Goal: Task Accomplishment & Management: Manage account settings

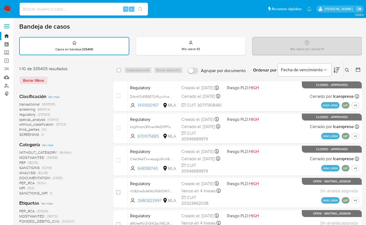
click at [346, 69] on icon at bounding box center [347, 70] width 4 height 4
click at [348, 73] on div "Ingrese ID de usuario o caso Buscar Borrar filtros" at bounding box center [347, 70] width 9 height 17
click at [345, 70] on icon at bounding box center [347, 70] width 4 height 4
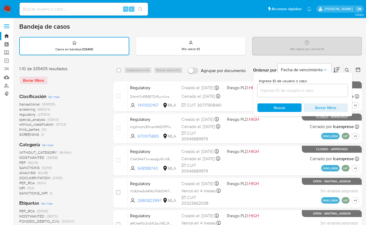
click at [328, 86] on div at bounding box center [303, 90] width 91 height 13
click at [328, 89] on input at bounding box center [303, 90] width 91 height 7
paste input "483412001"
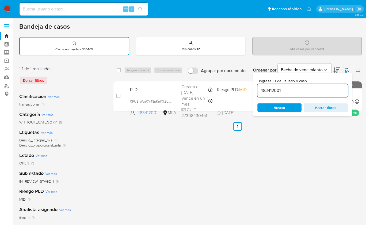
click at [347, 68] on icon at bounding box center [347, 70] width 4 height 4
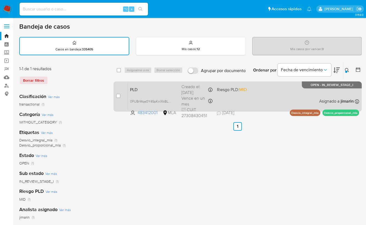
click at [275, 102] on div "PLD 0FUBrWqa0Y4SpKnlXkBLCgcF 483412001 MLA Riesgo PLD: MID Creado el: 12/08/202…" at bounding box center [243, 96] width 231 height 27
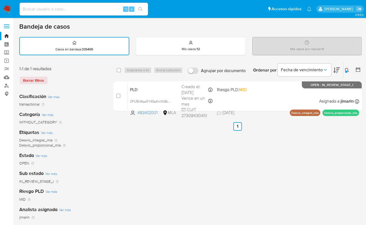
click at [346, 73] on button at bounding box center [348, 70] width 9 height 6
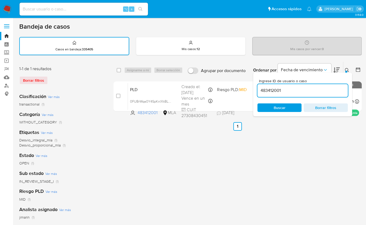
click at [321, 88] on input "483412001" at bounding box center [303, 90] width 91 height 7
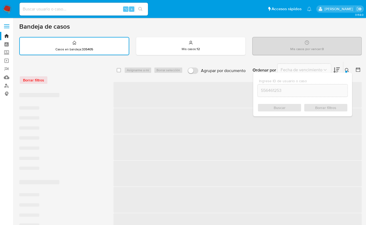
click at [346, 69] on icon at bounding box center [347, 70] width 4 height 4
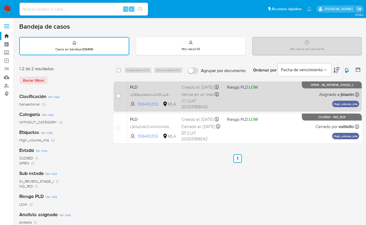
click at [297, 103] on div "PLD uD89aqnWeGJwZVZCguBOLUhd 556461253 MLA Riesgo PLD: LOW Creado el: 12/08/202…" at bounding box center [243, 96] width 231 height 27
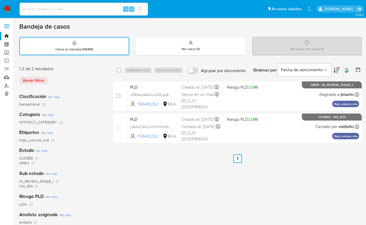
click at [347, 70] on icon at bounding box center [347, 70] width 4 height 4
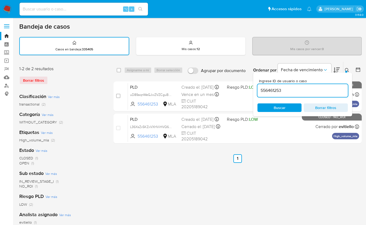
click at [327, 90] on input "556461253" at bounding box center [303, 90] width 91 height 7
type input "483412001"
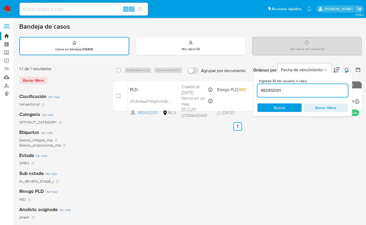
click at [348, 72] on icon at bounding box center [347, 70] width 4 height 4
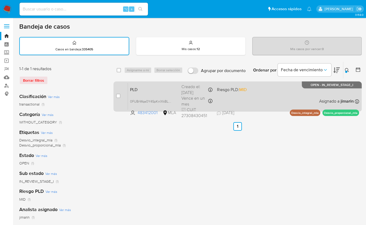
click at [268, 99] on div "PLD 0FUBrWqa0Y4SpKnlXkBLCgcF 483412001 MLA Riesgo PLD: MID Creado el: 12/08/202…" at bounding box center [243, 96] width 231 height 27
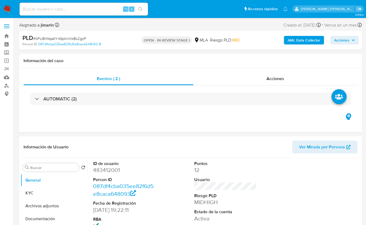
select select "10"
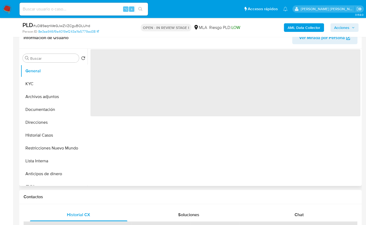
scroll to position [90, 0]
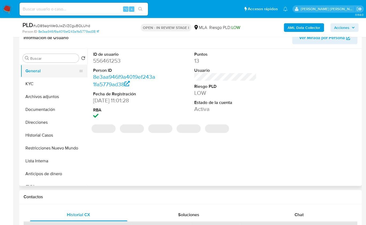
click at [62, 73] on button "General" at bounding box center [52, 71] width 63 height 13
select select "10"
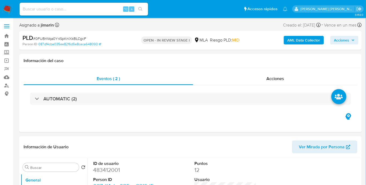
select select "10"
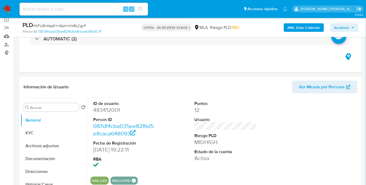
scroll to position [73, 0]
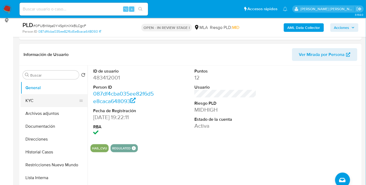
click at [42, 99] on button "KYC" at bounding box center [52, 100] width 63 height 13
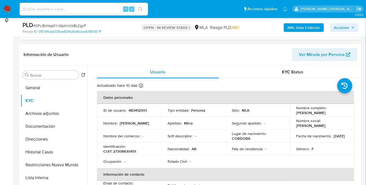
click at [293, 112] on td "Nombre completo : Marianela Mirra" at bounding box center [322, 110] width 64 height 13
drag, startPoint x: 294, startPoint y: 113, endPoint x: 324, endPoint y: 113, distance: 29.2
click at [324, 114] on td "Nombre completo : Marianela Mirra" at bounding box center [322, 110] width 64 height 13
copy p "Marianela Mirra"
click at [46, 128] on button "Documentación" at bounding box center [52, 126] width 63 height 13
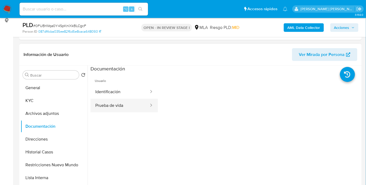
click at [115, 107] on button "Prueba de vida" at bounding box center [120, 106] width 59 height 14
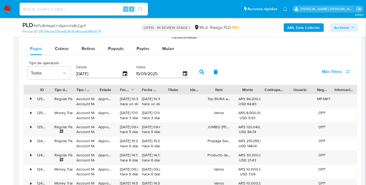
scroll to position [603, 0]
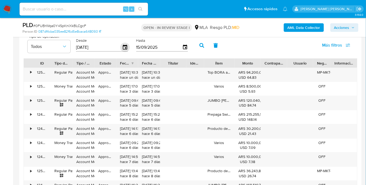
click at [123, 48] on icon "button" at bounding box center [125, 47] width 9 height 9
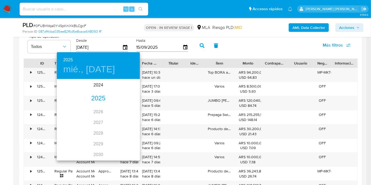
click at [100, 101] on div "2025" at bounding box center [98, 98] width 83 height 11
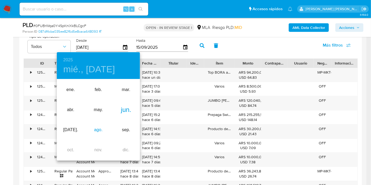
click at [98, 132] on div "ago." at bounding box center [98, 130] width 28 height 20
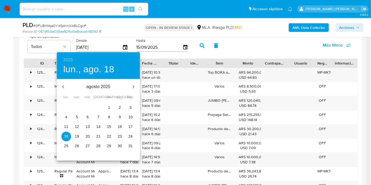
click at [109, 106] on p "1" at bounding box center [109, 107] width 2 height 5
type input "01/08/2025"
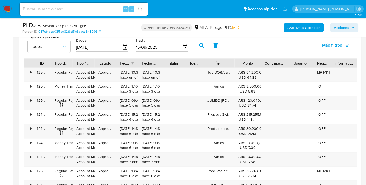
click at [200, 47] on icon "button" at bounding box center [202, 45] width 5 height 5
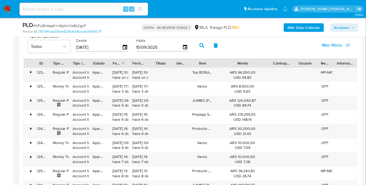
drag, startPoint x: 262, startPoint y: 63, endPoint x: 290, endPoint y: 63, distance: 28.4
click at [290, 63] on div "ID Tipo de operación Tipo / Método Estado Fecha de creación Fecha de aprobación…" at bounding box center [190, 63] width 333 height 9
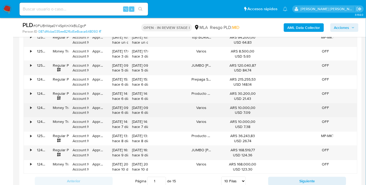
scroll to position [639, 0]
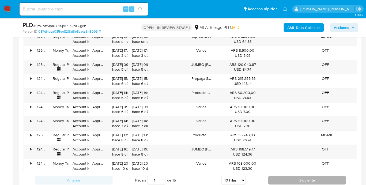
click at [291, 180] on button "Siguiente" at bounding box center [307, 180] width 78 height 9
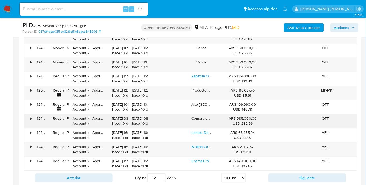
scroll to position [647, 0]
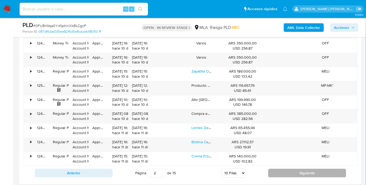
click at [287, 171] on button "Siguiente" at bounding box center [307, 173] width 78 height 9
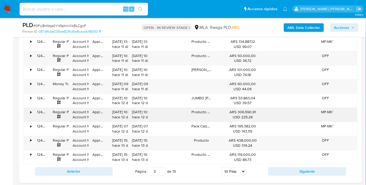
scroll to position [650, 0]
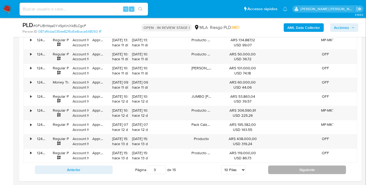
click at [278, 167] on button "Siguiente" at bounding box center [307, 170] width 78 height 9
type input "4"
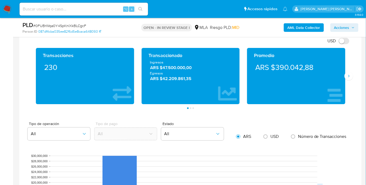
scroll to position [351, 0]
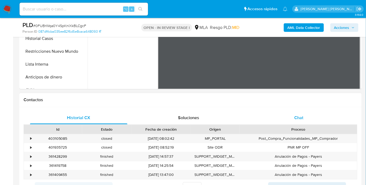
click at [306, 119] on div "Chat" at bounding box center [299, 118] width 98 height 13
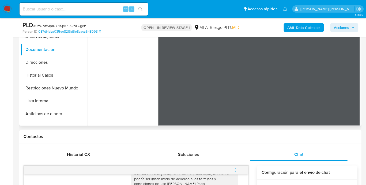
scroll to position [149, 0]
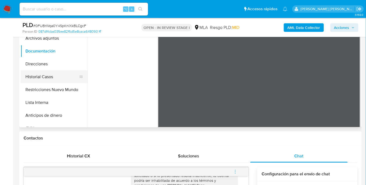
click at [41, 78] on button "Historial Casos" at bounding box center [52, 76] width 63 height 13
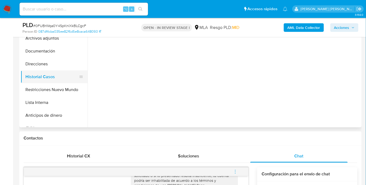
scroll to position [0, 0]
click at [41, 85] on button "Restricciones Nuevo Mundo" at bounding box center [52, 89] width 63 height 13
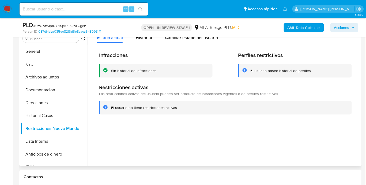
scroll to position [93, 0]
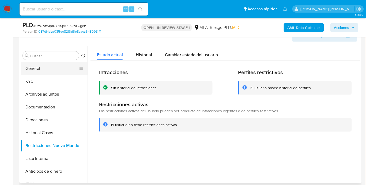
click at [50, 68] on button "General" at bounding box center [52, 68] width 63 height 13
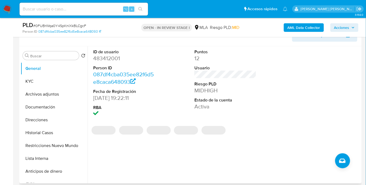
scroll to position [92, 0]
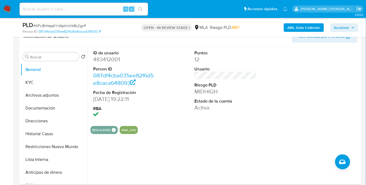
drag, startPoint x: 230, startPoint y: 140, endPoint x: 233, endPoint y: 140, distance: 3.0
click at [230, 140] on div "ID de usuario 483412001 Person ID 087df4cba035ee82f6d5e8caca648093 Fecha de Reg…" at bounding box center [224, 115] width 273 height 137
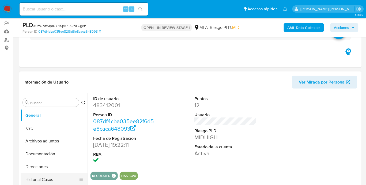
scroll to position [38, 0]
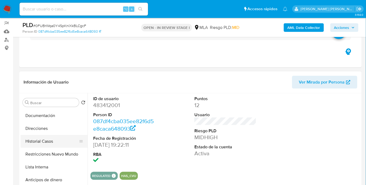
click at [57, 144] on button "Historial Casos" at bounding box center [52, 141] width 63 height 13
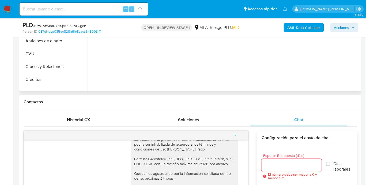
scroll to position [143, 0]
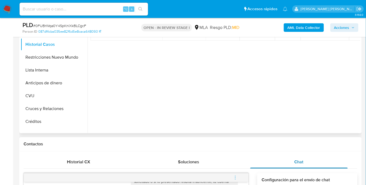
click at [311, 167] on div "Chat" at bounding box center [299, 162] width 98 height 13
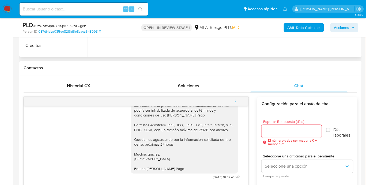
scroll to position [220, 0]
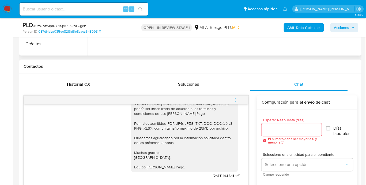
click at [257, 152] on div "Esperar Respuesta (días) El número debe ser mayor a 0 y menor a 31 Días laboral…" at bounding box center [307, 174] width 100 height 129
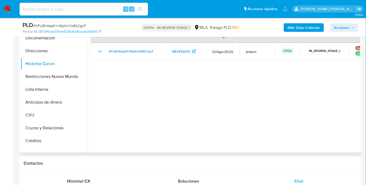
scroll to position [123, 0]
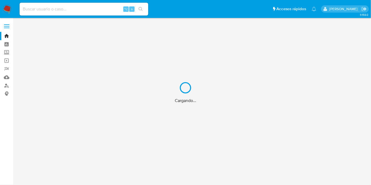
click at [6, 84] on div "Cargando..." at bounding box center [185, 92] width 371 height 185
click at [7, 86] on div "Cargando..." at bounding box center [185, 92] width 371 height 185
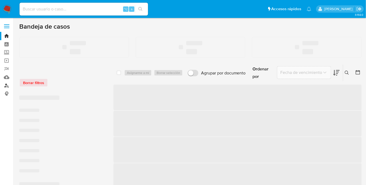
click at [4, 87] on link "Buscador de personas" at bounding box center [32, 85] width 64 height 8
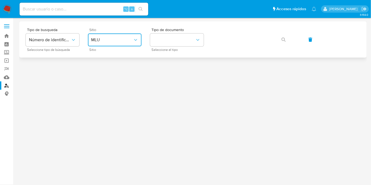
click at [109, 42] on span "MLU" at bounding box center [112, 39] width 42 height 5
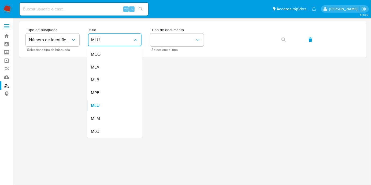
click at [112, 69] on div "MLA" at bounding box center [113, 67] width 44 height 13
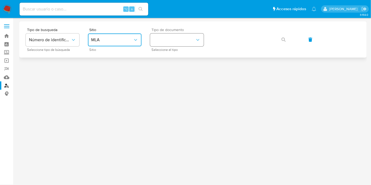
click at [168, 39] on button "identificationType" at bounding box center [177, 39] width 54 height 13
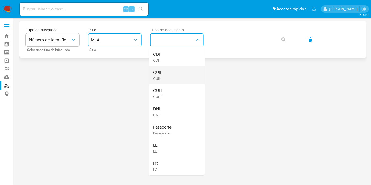
click at [173, 79] on div "CUIL CUIL" at bounding box center [175, 75] width 44 height 18
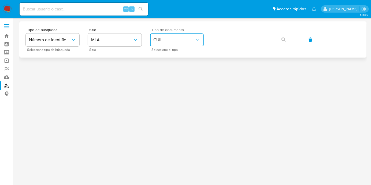
click at [174, 41] on span "CUIL" at bounding box center [174, 39] width 42 height 5
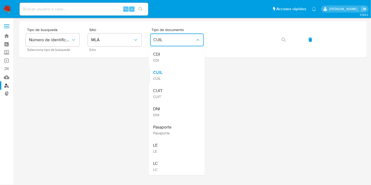
click at [172, 92] on div "CUIT CUIT" at bounding box center [175, 93] width 44 height 18
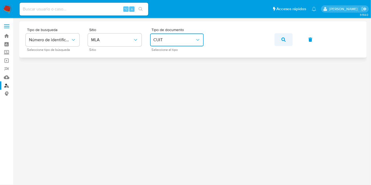
click at [282, 39] on icon "button" at bounding box center [283, 40] width 4 height 4
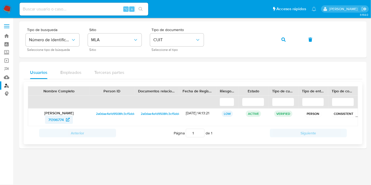
click at [54, 123] on span "71396774" at bounding box center [56, 119] width 16 height 9
click at [209, 61] on div "Tipo de busqueda Número de identificación Seleccione tipo de búsqueda Sitio MLA…" at bounding box center [192, 84] width 347 height 127
click at [287, 38] on button "button" at bounding box center [283, 39] width 18 height 13
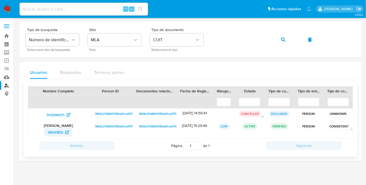
click at [52, 134] on span "38061812" at bounding box center [55, 132] width 16 height 9
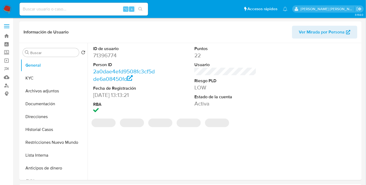
select select "10"
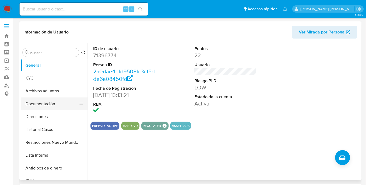
click at [46, 106] on button "Documentación" at bounding box center [52, 104] width 63 height 13
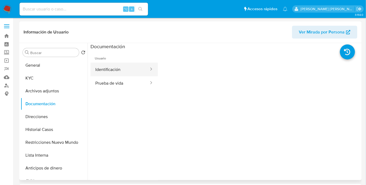
click at [127, 72] on button "Identificación" at bounding box center [120, 70] width 59 height 14
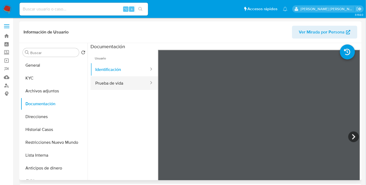
click at [122, 85] on button "Prueba de vida" at bounding box center [120, 83] width 59 height 14
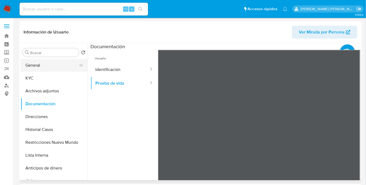
click at [47, 65] on button "General" at bounding box center [52, 65] width 63 height 13
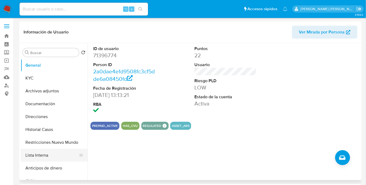
click at [52, 157] on button "Lista Interna" at bounding box center [52, 155] width 63 height 13
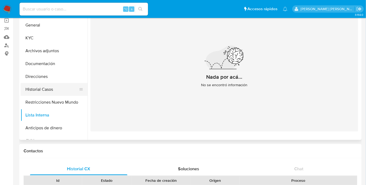
click at [47, 86] on button "Historial Casos" at bounding box center [52, 89] width 63 height 13
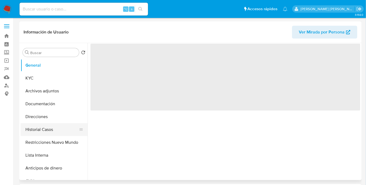
click at [40, 132] on button "Historial Casos" at bounding box center [52, 129] width 63 height 13
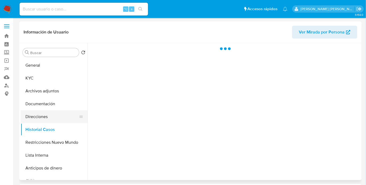
select select "10"
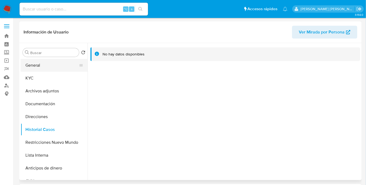
click at [35, 61] on button "General" at bounding box center [52, 65] width 63 height 13
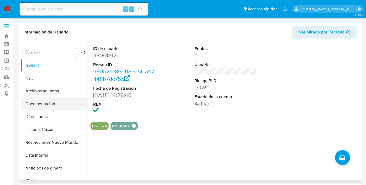
click at [41, 103] on button "Documentación" at bounding box center [52, 104] width 63 height 13
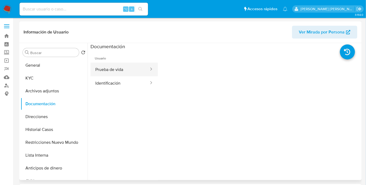
click at [117, 74] on button "Prueba de vida" at bounding box center [120, 70] width 59 height 14
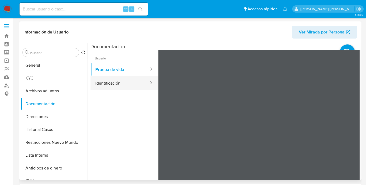
click at [114, 87] on button "Identificación" at bounding box center [120, 83] width 59 height 14
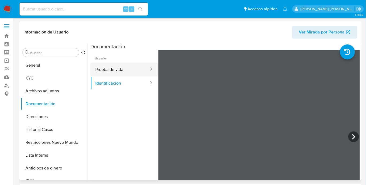
click at [119, 70] on button "Prueba de vida" at bounding box center [120, 70] width 59 height 14
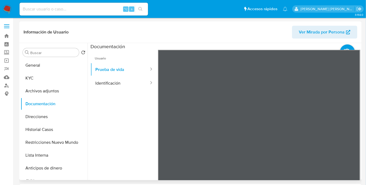
scroll to position [1, 0]
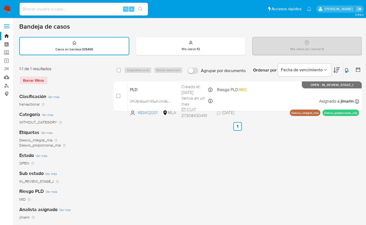
click at [344, 69] on button at bounding box center [348, 70] width 9 height 6
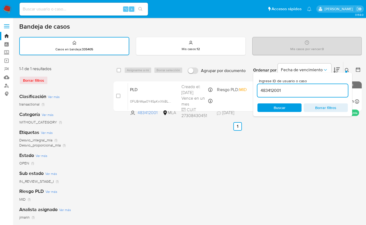
click at [312, 95] on div "483412001" at bounding box center [303, 90] width 91 height 13
click at [312, 94] on div "483412001" at bounding box center [303, 90] width 91 height 13
click at [312, 93] on div "483412001" at bounding box center [303, 90] width 91 height 13
click at [316, 89] on input "483412001" at bounding box center [303, 90] width 91 height 7
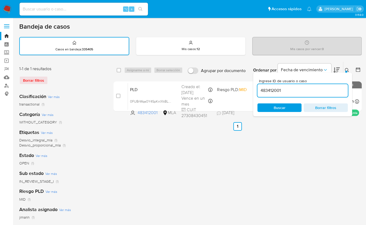
click at [316, 89] on input "483412001" at bounding box center [303, 90] width 91 height 7
paste input "351548105"
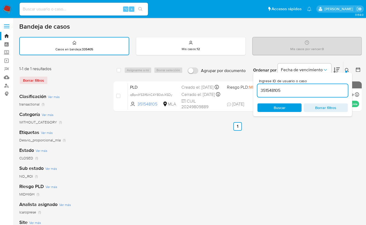
click at [349, 69] on icon at bounding box center [347, 70] width 4 height 4
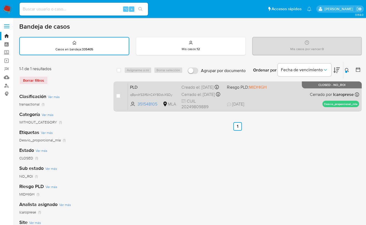
click at [315, 91] on div "PLD qBproYS3lf6ihC4Y80dvXSDy 351548105 MLA Riesgo PLD: MIDHIGH Creado el: 12/08…" at bounding box center [243, 96] width 231 height 27
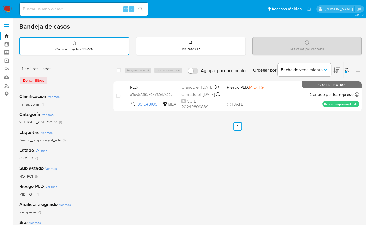
click at [346, 72] on div at bounding box center [347, 72] width 2 height 2
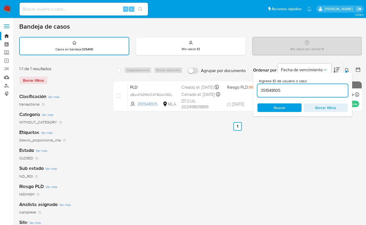
click at [320, 96] on div "351548105" at bounding box center [303, 90] width 91 height 13
click at [319, 92] on input "351548105" at bounding box center [303, 90] width 91 height 7
paste input "1977573356"
type input "1977573356"
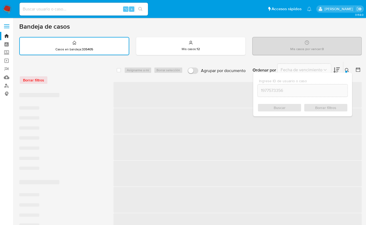
click at [345, 68] on button at bounding box center [348, 70] width 9 height 6
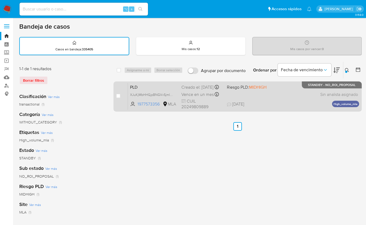
click at [303, 98] on div "PLD XJuKjMbHHGjpBNGVvSjmIzei 1977573356 MLA Riesgo PLD: MIDHIGH Creado el: 12/0…" at bounding box center [243, 96] width 231 height 27
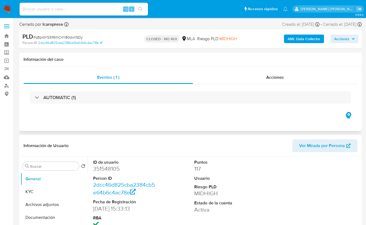
select select "10"
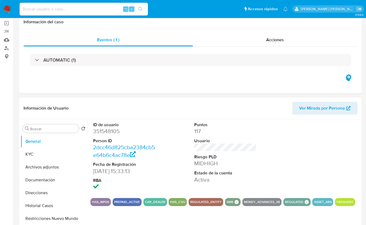
scroll to position [40, 0]
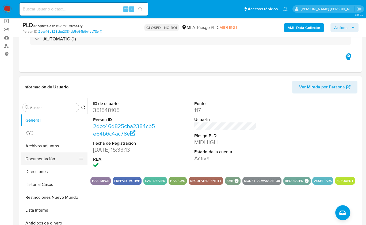
click at [51, 157] on button "Documentación" at bounding box center [52, 158] width 63 height 13
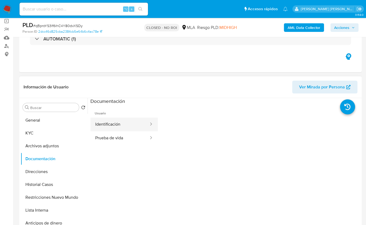
click at [121, 130] on button "Identificación" at bounding box center [120, 125] width 59 height 14
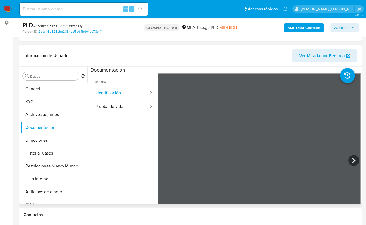
scroll to position [78, 0]
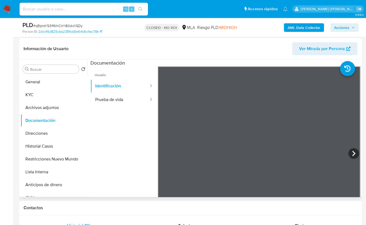
click at [249, 42] on div "Información de Usuario Ver Mirada por Persona Buscar Volver al orden por defect…" at bounding box center [190, 117] width 343 height 159
click at [61, 97] on button "KYC" at bounding box center [52, 94] width 63 height 13
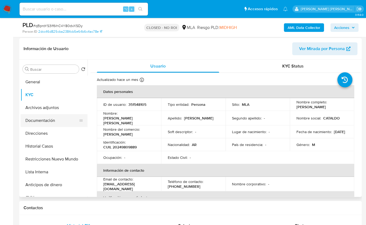
click at [54, 121] on button "Documentación" at bounding box center [52, 120] width 63 height 13
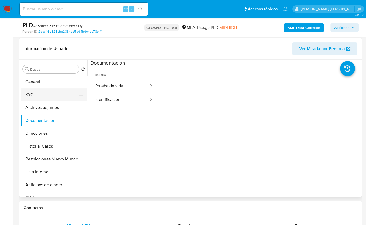
click at [42, 95] on button "KYC" at bounding box center [52, 94] width 63 height 13
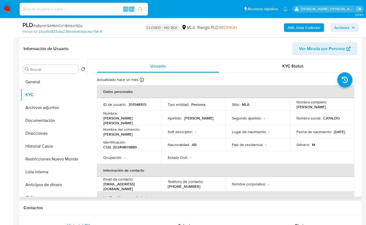
click at [127, 145] on p "CUIL 20249809889" at bounding box center [119, 147] width 33 height 5
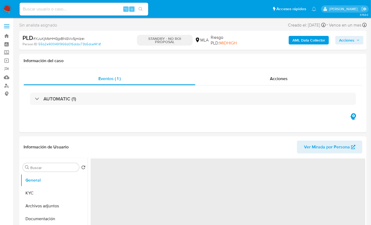
select select "10"
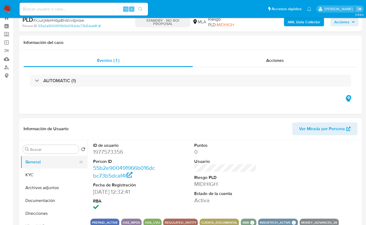
scroll to position [37, 0]
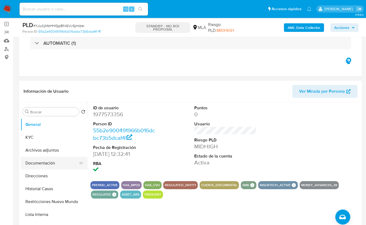
click at [44, 157] on button "Documentación" at bounding box center [52, 163] width 63 height 13
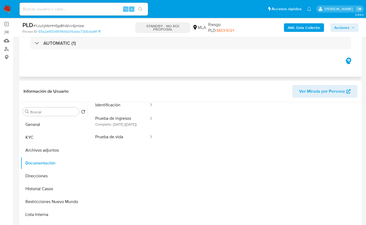
scroll to position [25, 0]
click at [122, 105] on button "Identificación" at bounding box center [120, 103] width 59 height 14
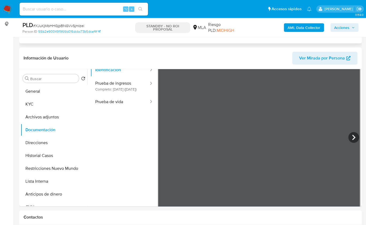
scroll to position [71, 0]
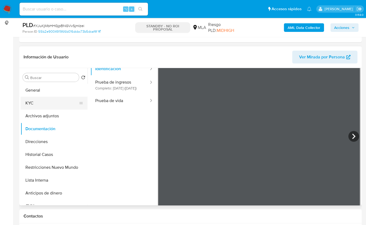
click at [31, 103] on button "KYC" at bounding box center [52, 103] width 63 height 13
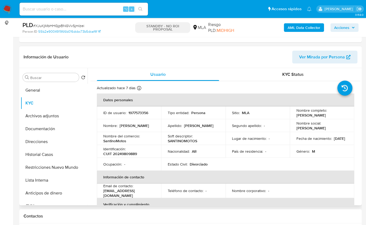
click at [124, 153] on p "CUIT 20249809889" at bounding box center [120, 153] width 34 height 5
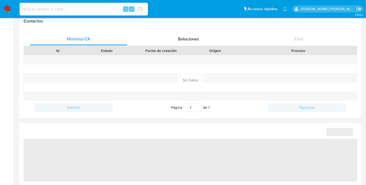
select select "10"
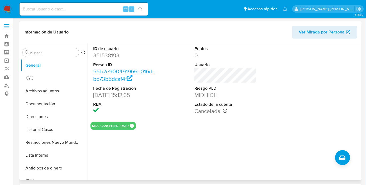
click at [321, 31] on span "Ver Mirada por Persona" at bounding box center [322, 32] width 46 height 13
click at [7, 8] on img at bounding box center [7, 9] width 9 height 9
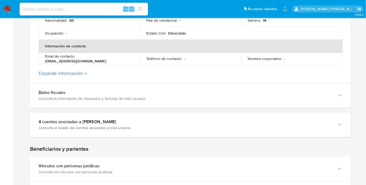
scroll to position [197, 0]
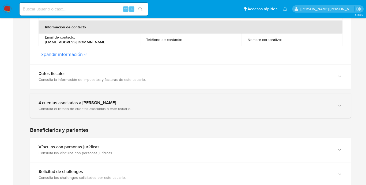
click at [150, 99] on div "4 cuentas asociadas a [PERSON_NAME] Consulta el listado de cuentas asociadas a …" at bounding box center [190, 106] width 321 height 24
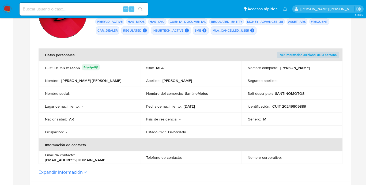
scroll to position [110, 0]
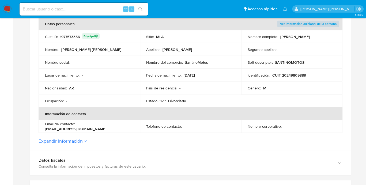
click at [6, 12] on img at bounding box center [7, 9] width 9 height 9
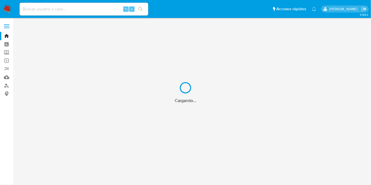
click at [6, 87] on div "Cargando..." at bounding box center [185, 92] width 371 height 185
click at [7, 85] on div "Cargando..." at bounding box center [185, 92] width 371 height 185
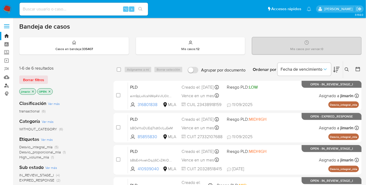
click at [8, 87] on link "Buscador de personas" at bounding box center [32, 85] width 64 height 8
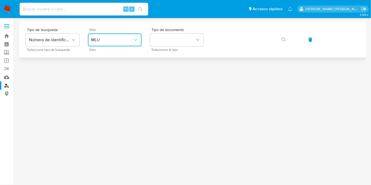
click at [120, 46] on button "MLU" at bounding box center [115, 39] width 54 height 13
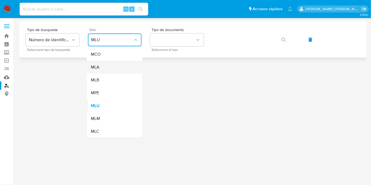
click at [106, 70] on div "MLA" at bounding box center [113, 67] width 44 height 13
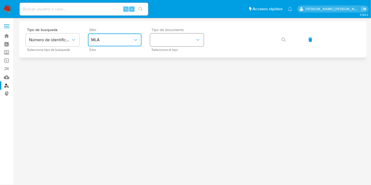
click at [177, 42] on button "identificationType" at bounding box center [177, 39] width 54 height 13
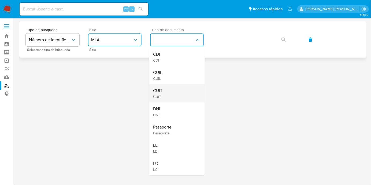
click at [172, 88] on div "CUIT CUIT" at bounding box center [175, 93] width 44 height 18
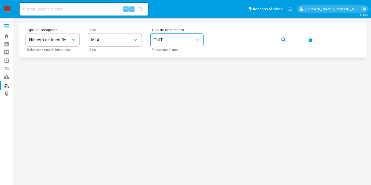
click at [273, 38] on div "Tipo de busqueda Número de identificación Seleccione tipo de búsqueda Sitio MLA…" at bounding box center [193, 39] width 334 height 23
click at [287, 42] on button "button" at bounding box center [283, 39] width 18 height 13
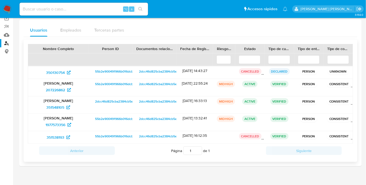
scroll to position [43, 0]
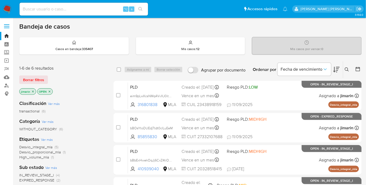
click at [347, 69] on icon at bounding box center [347, 70] width 4 height 4
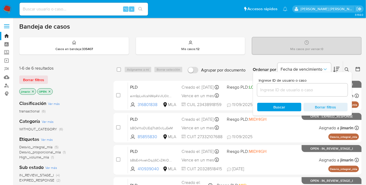
click at [299, 89] on input at bounding box center [302, 90] width 91 height 7
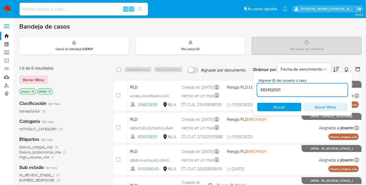
type input "483412001"
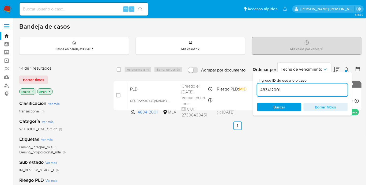
click at [349, 69] on icon at bounding box center [347, 70] width 4 height 4
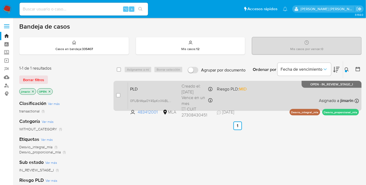
click at [274, 93] on div "PLD 0FUBrWqa0Y4SpKnlXkBLCgcF 483412001 MLA Riesgo PLD: MID Creado el: [DATE] Cr…" at bounding box center [243, 95] width 231 height 27
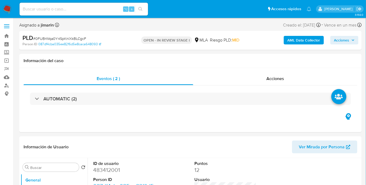
select select "10"
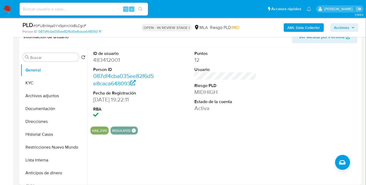
scroll to position [92, 0]
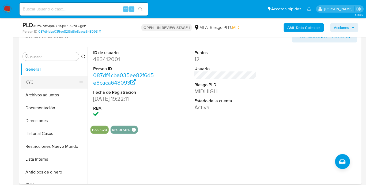
click at [41, 80] on button "KYC" at bounding box center [52, 82] width 63 height 13
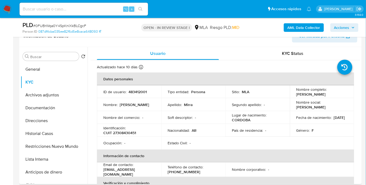
drag, startPoint x: 295, startPoint y: 95, endPoint x: 323, endPoint y: 95, distance: 27.6
click at [323, 95] on div "Nombre completo : Marianela Mirra" at bounding box center [322, 92] width 51 height 10
copy p "Marianela Mirra"
click at [309, 93] on p "Marianela Mirra" at bounding box center [311, 94] width 29 height 5
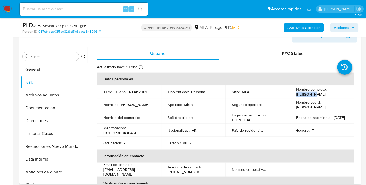
drag, startPoint x: 324, startPoint y: 95, endPoint x: 293, endPoint y: 96, distance: 31.1
click at [292, 97] on td "Nombre completo : Marianela Mirra" at bounding box center [322, 91] width 64 height 13
copy p "Marianela Mirra"
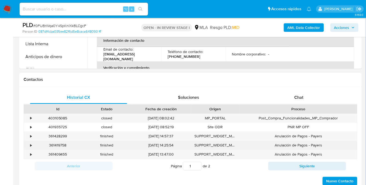
scroll to position [228, 0]
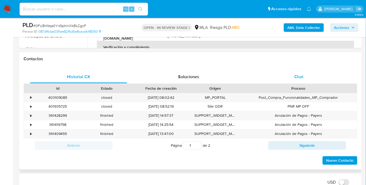
click at [304, 77] on div "Chat" at bounding box center [298, 77] width 97 height 13
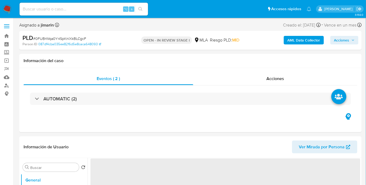
select select "10"
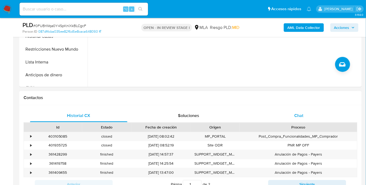
click at [302, 111] on div "Chat" at bounding box center [299, 116] width 98 height 13
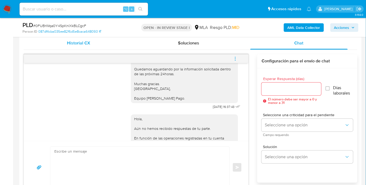
scroll to position [475, 0]
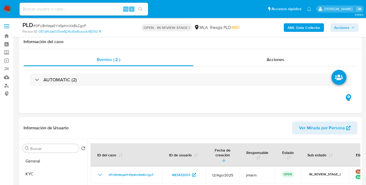
select select "10"
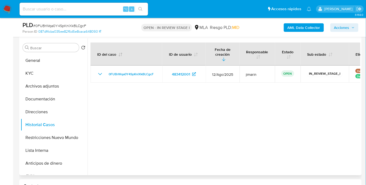
scroll to position [80, 0]
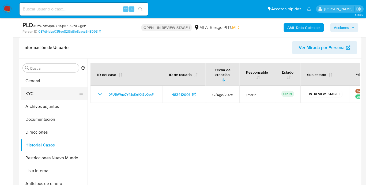
click at [53, 93] on button "KYC" at bounding box center [52, 93] width 63 height 13
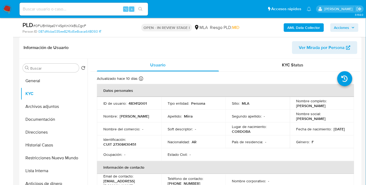
click at [126, 147] on p "CUIT 27308430451" at bounding box center [119, 144] width 33 height 5
copy p "27308430451"
click at [145, 105] on p "483412001" at bounding box center [138, 103] width 18 height 5
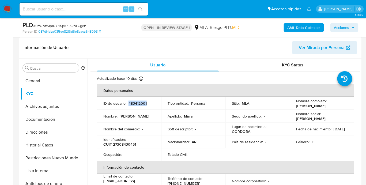
copy p "483412001"
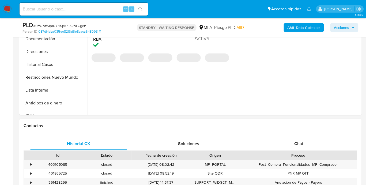
select select "10"
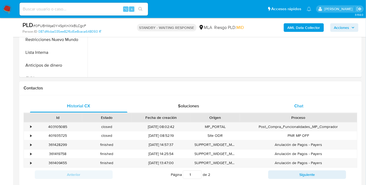
click at [300, 107] on span "Chat" at bounding box center [299, 106] width 9 height 6
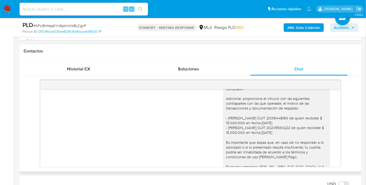
scroll to position [641, 0]
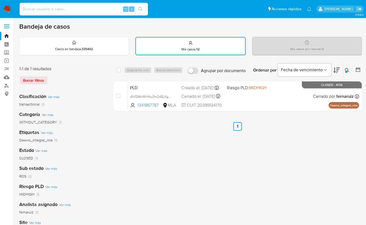
click at [348, 68] on icon at bounding box center [347, 70] width 4 height 4
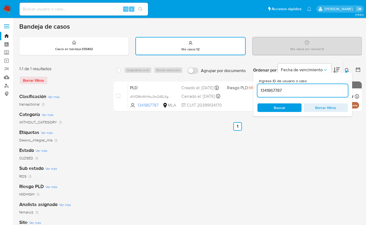
click at [303, 91] on input "1341867787" at bounding box center [303, 90] width 91 height 7
type input "1079319707"
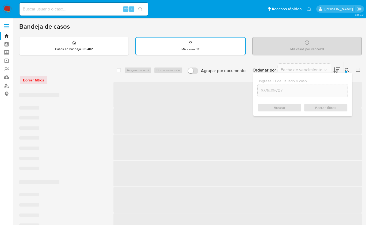
click at [349, 68] on icon at bounding box center [347, 70] width 4 height 4
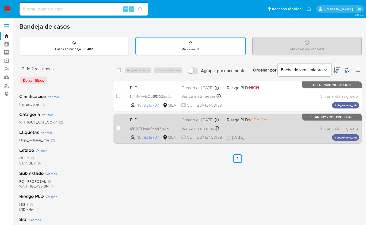
click at [274, 133] on div "PLD 9B11X0TllAoleRnsaLfuswbi 1079319707 MLA Riesgo PLD: MIDHIGH Creado el: [DAT…" at bounding box center [243, 128] width 231 height 27
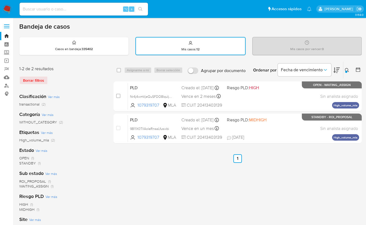
click at [10, 8] on img at bounding box center [7, 9] width 9 height 9
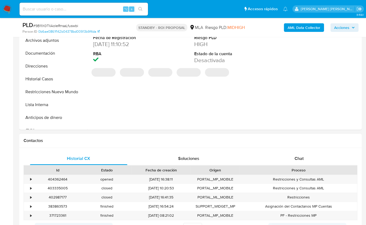
select select "10"
click at [301, 157] on span "Chat" at bounding box center [299, 158] width 9 height 6
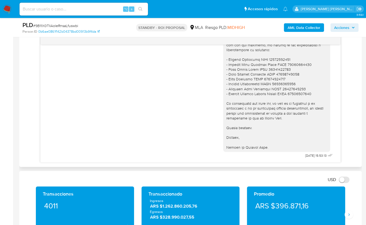
scroll to position [277, 0]
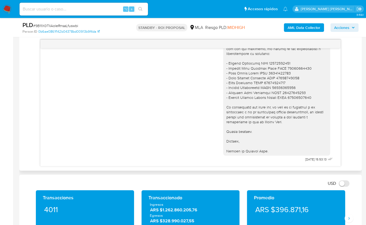
click at [356, 89] on div "[DATE] 17:28:11 PDF PDF Agosto 2.pdf PDF PDF Agosto.pdf [DATE] 12:00:33 [DATE] …" at bounding box center [191, 102] width 334 height 127
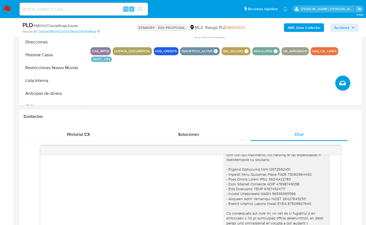
scroll to position [104, 0]
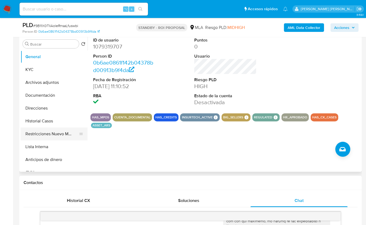
click at [49, 136] on button "Restricciones Nuevo Mundo" at bounding box center [52, 134] width 63 height 13
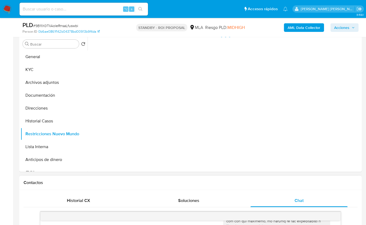
click at [128, 181] on h1 "Contactos" at bounding box center [191, 182] width 334 height 5
drag, startPoint x: 310, startPoint y: 179, endPoint x: 313, endPoint y: 180, distance: 3.3
click at [310, 180] on h1 "Contactos" at bounding box center [191, 182] width 334 height 5
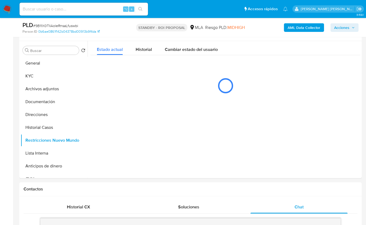
scroll to position [97, 0]
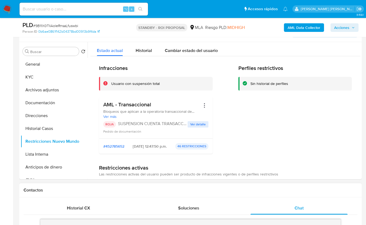
click at [334, 188] on h1 "Contactos" at bounding box center [191, 190] width 334 height 5
click at [335, 191] on h1 "Contactos" at bounding box center [191, 190] width 334 height 5
click at [55, 125] on button "Historial Casos" at bounding box center [52, 128] width 63 height 13
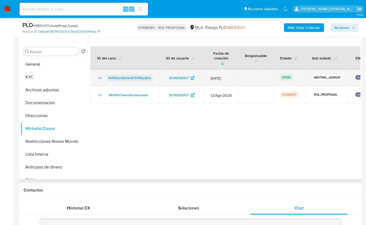
click at [130, 75] on span "Nr4j4wmVjeQuSFDO8IquIjAa" at bounding box center [130, 78] width 42 height 6
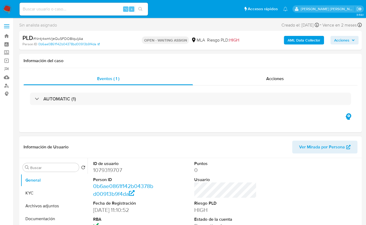
select select "10"
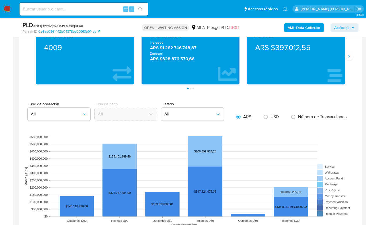
scroll to position [471, 0]
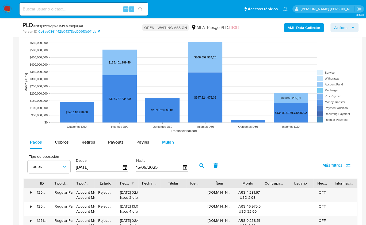
click at [172, 143] on span "Mulan" at bounding box center [168, 142] width 12 height 6
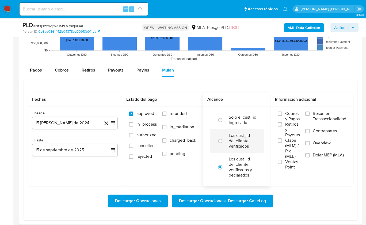
scroll to position [546, 0]
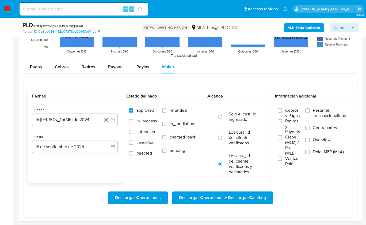
click at [79, 125] on div "Desde 15 [PERSON_NAME] de 2024 [DATE] Hasta 15 de septiembre de 2025 [DATE]" at bounding box center [75, 134] width 94 height 63
click at [78, 121] on button "15 [PERSON_NAME] de 2024" at bounding box center [75, 119] width 86 height 13
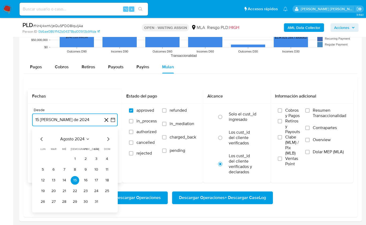
click at [87, 138] on icon "Seleccionar mes y año" at bounding box center [88, 139] width 4 height 4
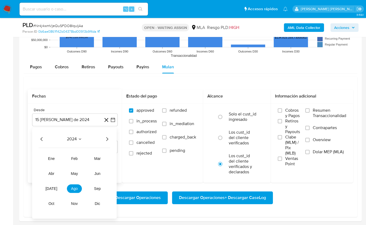
click at [107, 137] on icon "Año siguiente" at bounding box center [107, 139] width 2 height 4
click at [52, 172] on span "abr" at bounding box center [51, 173] width 6 height 4
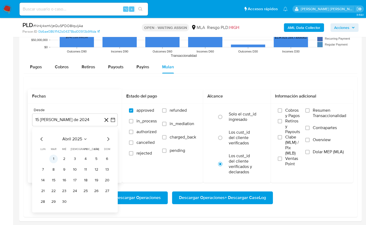
click at [56, 156] on button "1" at bounding box center [53, 159] width 9 height 9
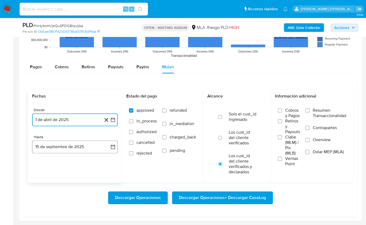
click at [75, 147] on button "15 de septiembre de 2025" at bounding box center [75, 146] width 86 height 13
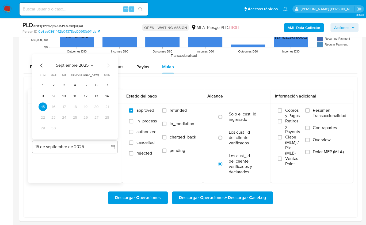
click at [43, 62] on icon "Mes anterior" at bounding box center [42, 65] width 6 height 6
click at [108, 128] on button "31" at bounding box center [107, 128] width 9 height 9
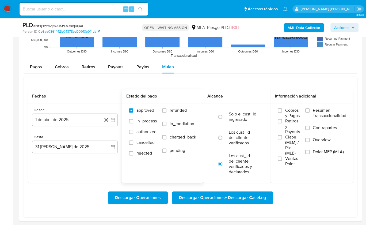
click at [174, 111] on span "refunded" at bounding box center [178, 110] width 17 height 5
click at [167, 111] on input "refunded" at bounding box center [164, 110] width 4 height 4
checkbox input "true"
click at [327, 151] on span "Dolar MEP (MLA)" at bounding box center [328, 151] width 31 height 5
click at [310, 151] on input "Dolar MEP (MLA)" at bounding box center [308, 152] width 4 height 4
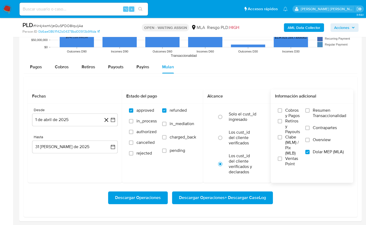
click at [249, 198] on span "Descargar Operaciones + Descargar CaseLog" at bounding box center [222, 198] width 87 height 12
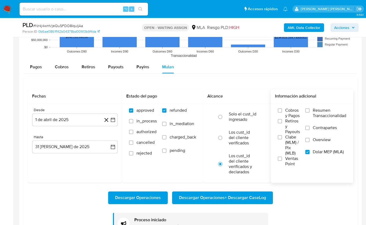
click at [65, 27] on span "# Nr4j4wmVjeQuSFDO8IquIjAa" at bounding box center [58, 25] width 50 height 5
copy span "Nr4j4wmVjeQuSFDO8IquIjAa"
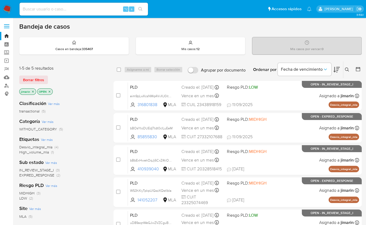
click at [346, 68] on icon at bounding box center [347, 70] width 4 height 4
click at [350, 66] on button at bounding box center [348, 69] width 9 height 6
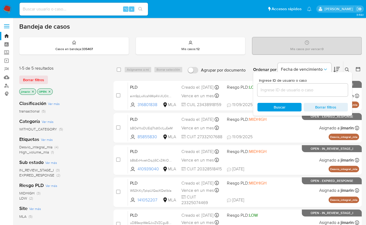
click at [310, 99] on div "Ingrese ID de usuario o caso Buscar Borrar filtros" at bounding box center [302, 94] width 99 height 44
click at [310, 92] on input at bounding box center [303, 90] width 91 height 7
paste input "410939040"
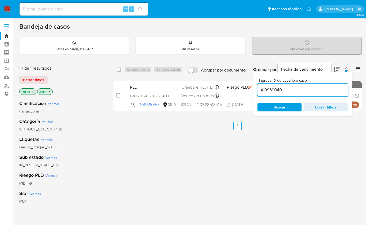
click at [348, 68] on icon at bounding box center [347, 70] width 4 height 4
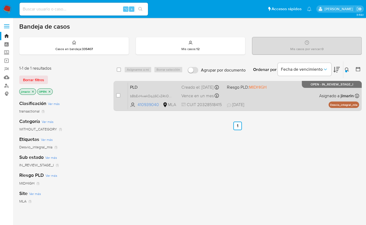
click at [267, 97] on div "PLD bBbExHwekOqJj6CxZ4tiOp9M 410939040 MLA Riesgo PLD: MIDHIGH Creado el: 12/08…" at bounding box center [243, 95] width 231 height 27
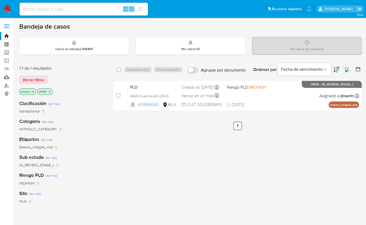
click at [346, 68] on icon at bounding box center [347, 70] width 4 height 4
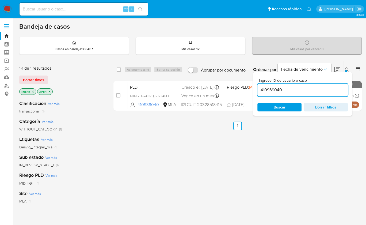
click at [316, 89] on input "410939040" at bounding box center [303, 90] width 91 height 7
type input "141052207"
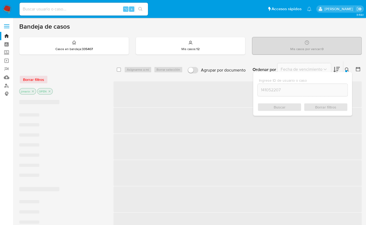
click at [347, 69] on icon at bounding box center [347, 70] width 4 height 4
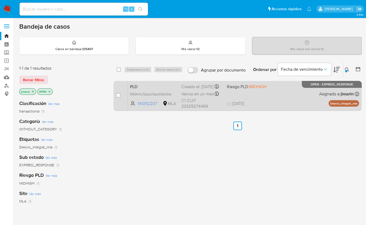
drag, startPoint x: 117, startPoint y: 95, endPoint x: 122, endPoint y: 92, distance: 5.9
click at [117, 95] on input "checkbox" at bounding box center [118, 95] width 4 height 4
checkbox input "true"
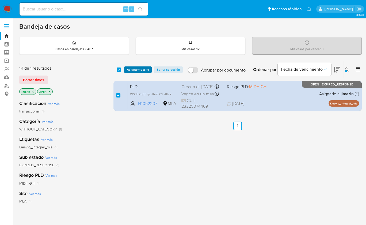
click at [138, 70] on span "Asignarme a mí" at bounding box center [138, 69] width 22 height 5
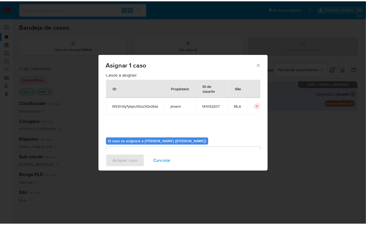
scroll to position [27, 0]
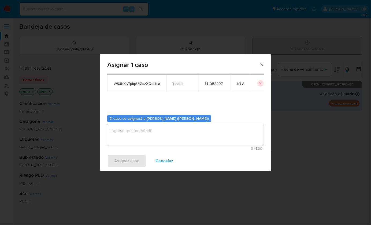
click at [144, 128] on textarea "assign-modal" at bounding box center [185, 134] width 156 height 21
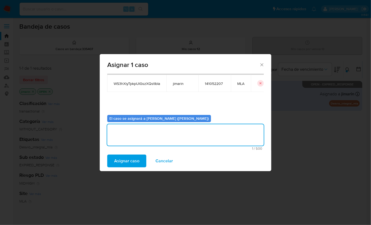
click at [137, 152] on div "Asignar caso Cancelar" at bounding box center [185, 161] width 171 height 20
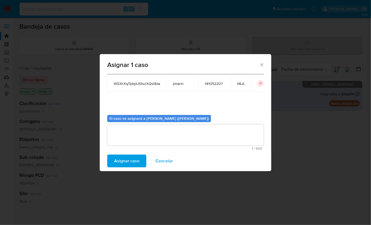
click at [134, 157] on span "Asignar caso" at bounding box center [126, 161] width 25 height 12
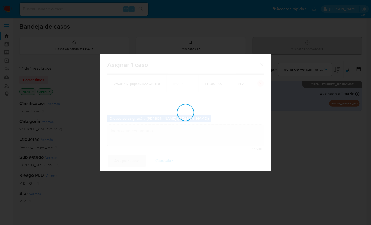
checkbox input "false"
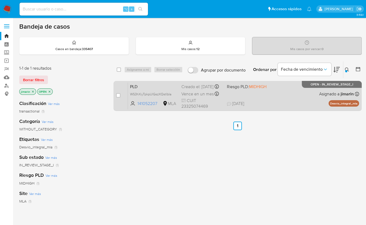
click at [273, 92] on div "PLD WS3hXiyTpkpUlGszXQstIbIa 141052207 MLA Riesgo PLD: MIDHIGH Creado el: 12/08…" at bounding box center [243, 95] width 231 height 27
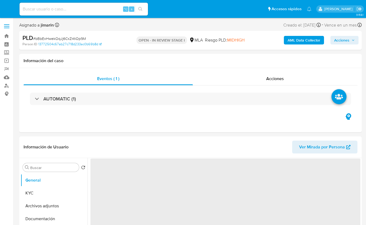
select select "10"
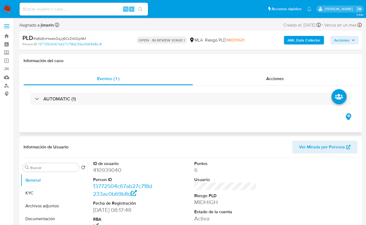
click at [238, 117] on div "Eventos ( 1 ) Acciones AUTOMATIC (1)" at bounding box center [190, 100] width 343 height 64
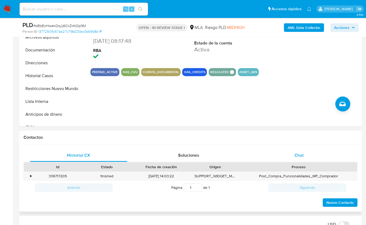
scroll to position [156, 0]
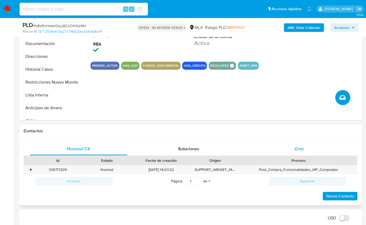
click at [312, 150] on div "Chat" at bounding box center [300, 149] width 98 height 13
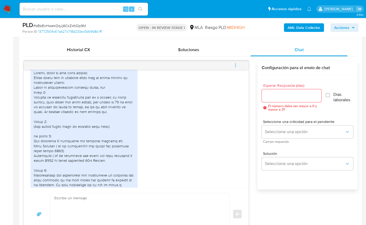
scroll to position [721, 0]
click at [107, 127] on div at bounding box center [84, 167] width 101 height 195
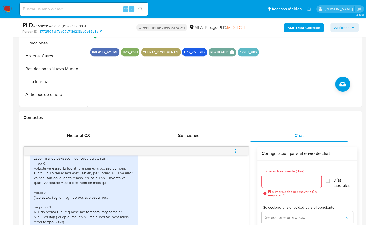
scroll to position [167, 0]
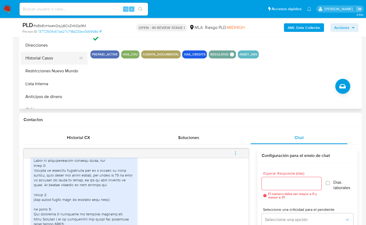
click at [57, 58] on button "Historial Casos" at bounding box center [52, 58] width 63 height 13
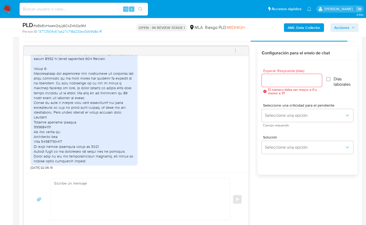
scroll to position [823, 0]
click at [58, 140] on div at bounding box center [84, 66] width 101 height 195
copy div "30716859025"
click at [317, 185] on div "Esperar Respuesta (días) El número debe ser mayor a 0 y menor a 31 Días laboral…" at bounding box center [308, 124] width 100 height 129
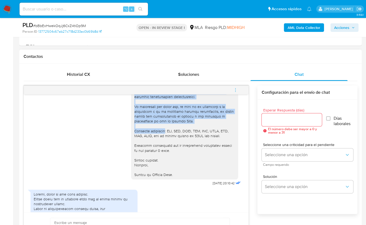
scroll to position [635, 0]
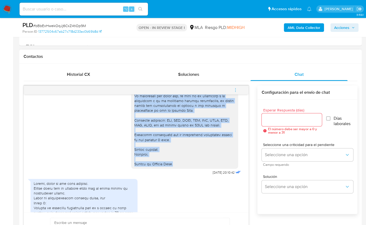
drag, startPoint x: 130, startPoint y: 101, endPoint x: 178, endPoint y: 179, distance: 92.0
click at [178, 168] on div at bounding box center [184, 17] width 107 height 301
copy div "Lore, Ip dolorsi am con adipiscinge seddoeiusmo te in utlabo et Dolorem Aliq, e…"
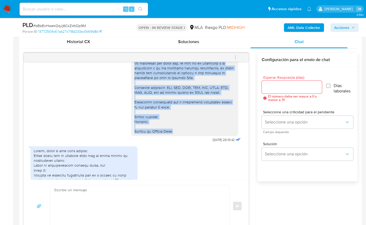
scroll to position [335, 0]
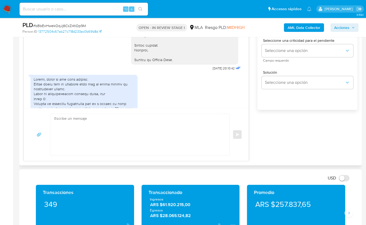
click at [110, 137] on textarea at bounding box center [138, 134] width 169 height 41
paste textarea "Lore, Ip dolorsi am con adipiscinge seddoeiusmo te in utlabo et Dolorem Aliq, e…"
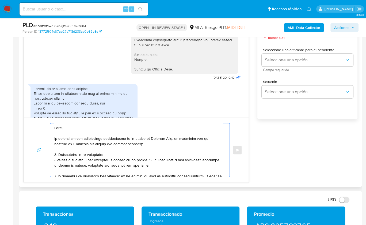
scroll to position [325, 0]
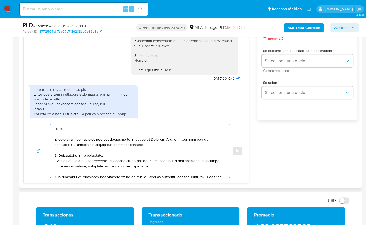
click at [65, 130] on textarea at bounding box center [138, 151] width 169 height 54
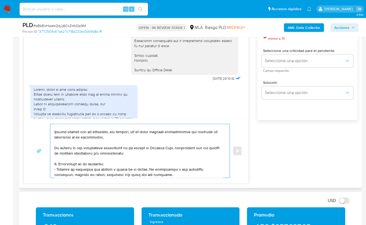
scroll to position [13, 0]
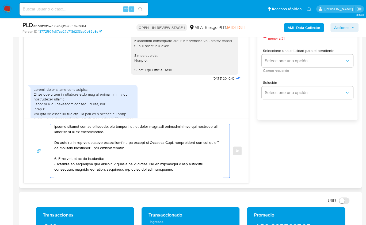
drag, startPoint x: 147, startPoint y: 146, endPoint x: 53, endPoint y: 143, distance: 94.1
click at [53, 143] on div at bounding box center [138, 151] width 177 height 54
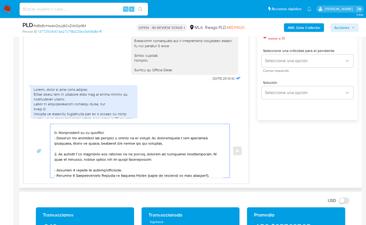
scroll to position [22, 0]
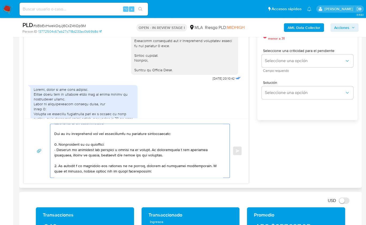
drag, startPoint x: 102, startPoint y: 151, endPoint x: 53, endPoint y: 144, distance: 50.4
click at [53, 144] on div at bounding box center [138, 151] width 177 height 54
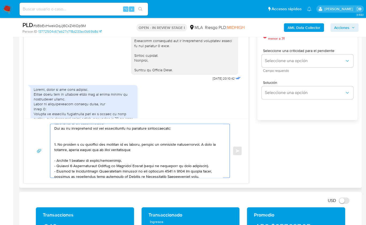
click at [63, 133] on textarea at bounding box center [138, 151] width 169 height 54
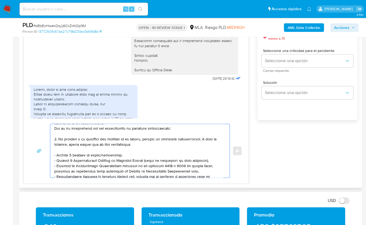
drag, startPoint x: 132, startPoint y: 155, endPoint x: 53, endPoint y: 149, distance: 78.9
click at [53, 151] on div at bounding box center [138, 151] width 177 height 54
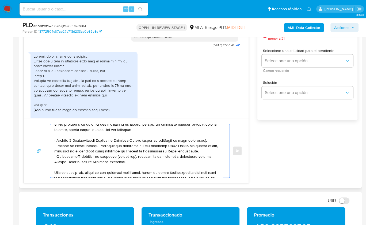
scroll to position [43, 0]
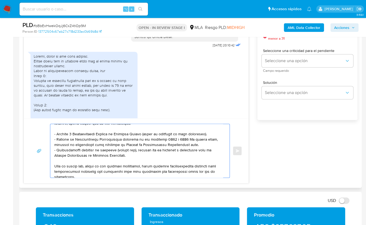
click at [137, 151] on textarea at bounding box center [138, 151] width 169 height 54
click at [137, 155] on textarea at bounding box center [138, 151] width 169 height 54
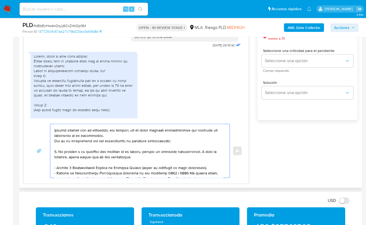
scroll to position [7, 0]
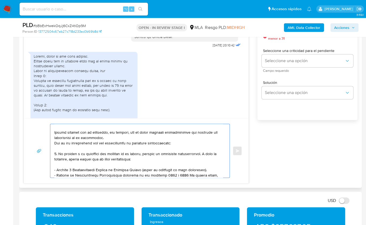
click at [114, 134] on textarea at bounding box center [138, 151] width 169 height 54
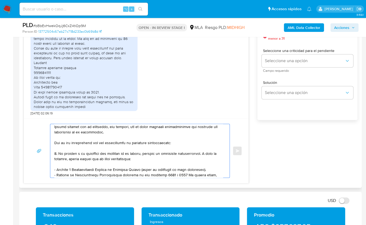
scroll to position [4, 0]
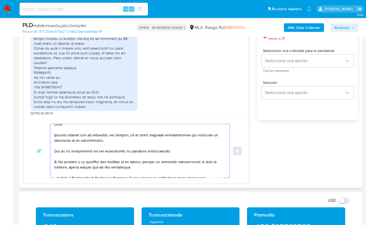
click at [56, 161] on textarea at bounding box center [138, 151] width 169 height 54
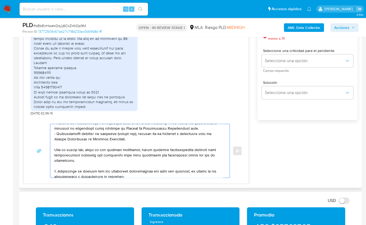
scroll to position [65, 0]
click at [103, 159] on textarea at bounding box center [138, 151] width 169 height 54
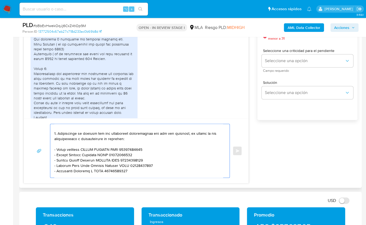
scroll to position [104, 0]
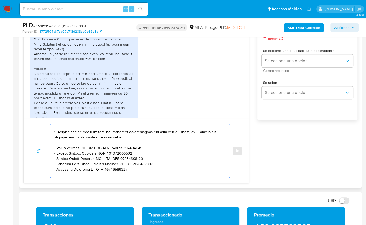
click at [139, 170] on textarea at bounding box center [138, 151] width 169 height 54
drag, startPoint x: 131, startPoint y: 168, endPoint x: 49, endPoint y: 162, distance: 82.5
click at [49, 162] on div "Enviar" at bounding box center [136, 151] width 212 height 54
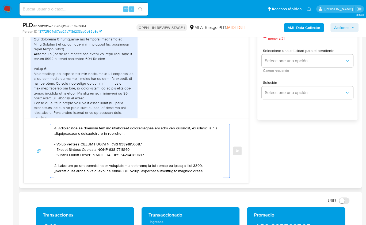
scroll to position [110, 0]
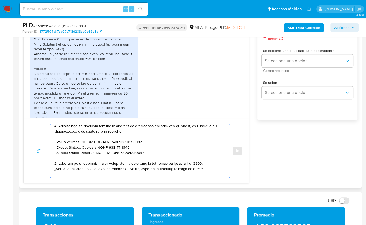
drag, startPoint x: 214, startPoint y: 168, endPoint x: 48, endPoint y: 161, distance: 166.2
click at [48, 161] on div "Enviar" at bounding box center [136, 151] width 212 height 54
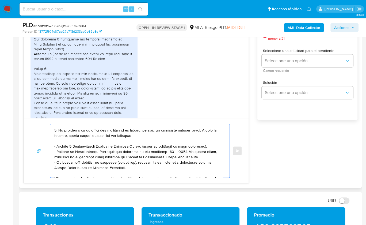
scroll to position [67, 0]
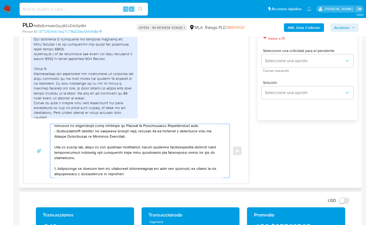
click at [56, 166] on textarea at bounding box center [138, 151] width 169 height 54
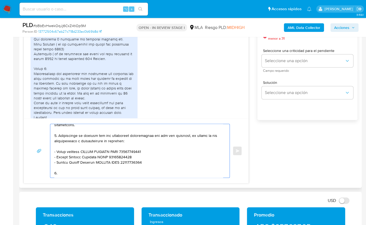
scroll to position [109, 0]
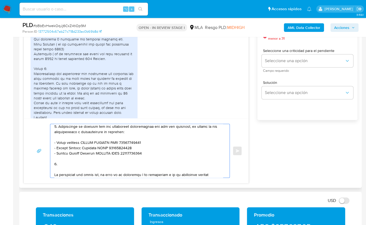
drag, startPoint x: 55, startPoint y: 163, endPoint x: 78, endPoint y: 157, distance: 24.2
click at [55, 163] on textarea at bounding box center [138, 151] width 169 height 54
type textarea "Lore, Ipsumd sitamet con ad elitseddo, eiu tempori, utl et dolor magnaali enima…"
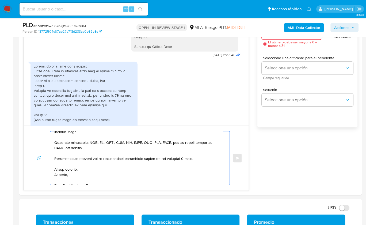
scroll to position [175, 0]
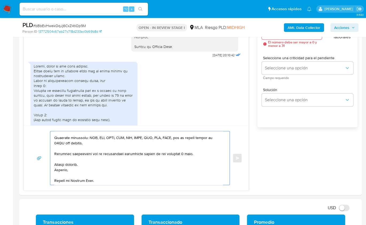
drag, startPoint x: 55, startPoint y: 134, endPoint x: 193, endPoint y: 195, distance: 151.0
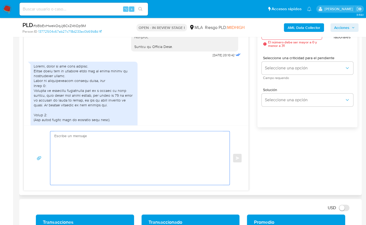
scroll to position [0, 0]
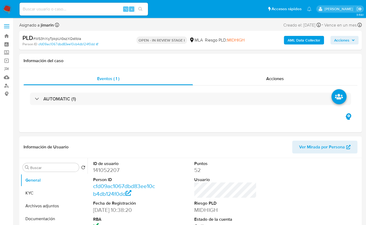
select select "10"
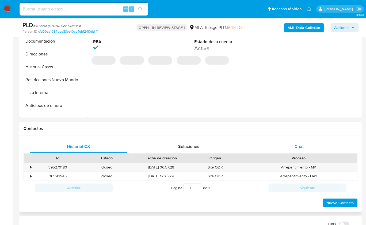
click at [310, 147] on div "Chat" at bounding box center [300, 146] width 98 height 13
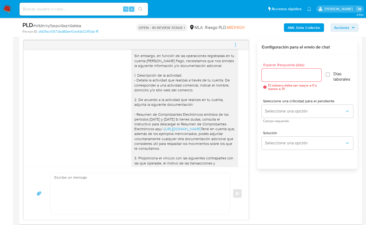
scroll to position [430, 0]
click at [251, 143] on div "18/08/2025 17:25:08 1. A traves de Mercadopago envío transferencias a proveedor…" at bounding box center [191, 130] width 334 height 180
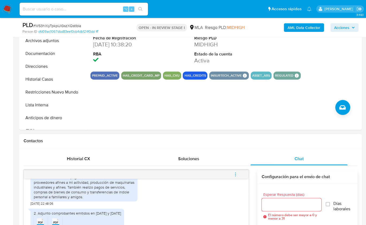
scroll to position [59, 0]
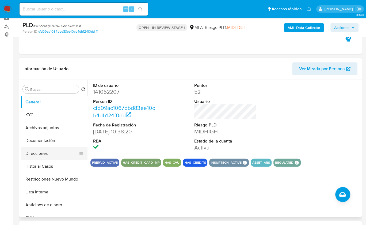
click at [49, 154] on button "Direcciones" at bounding box center [52, 153] width 63 height 13
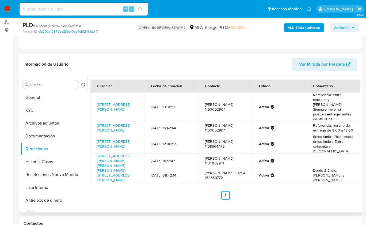
scroll to position [68, 0]
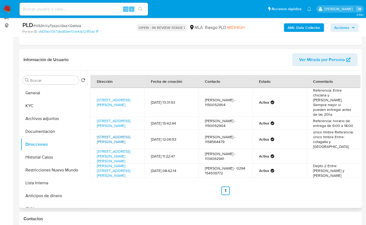
copy link "[STREET_ADDRESS][PERSON_NAME][PERSON_NAME]"
click at [239, 118] on td "Agustin Roca - 1150052904" at bounding box center [226, 123] width 54 height 13
drag, startPoint x: 46, startPoint y: 103, endPoint x: 65, endPoint y: 106, distance: 18.6
click at [46, 104] on button "KYC" at bounding box center [52, 105] width 63 height 13
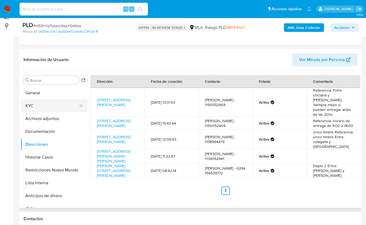
scroll to position [0, 0]
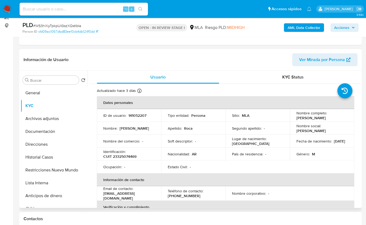
drag, startPoint x: 299, startPoint y: 118, endPoint x: 327, endPoint y: 119, distance: 27.9
click at [327, 119] on td "Nombre completo : Agustin Federico Roca" at bounding box center [322, 115] width 65 height 13
drag, startPoint x: 337, startPoint y: 119, endPoint x: 293, endPoint y: 117, distance: 43.4
click at [293, 118] on td "Nombre completo : Agustin Federico Roca" at bounding box center [322, 115] width 65 height 13
copy p "Agustin Federico Roca"
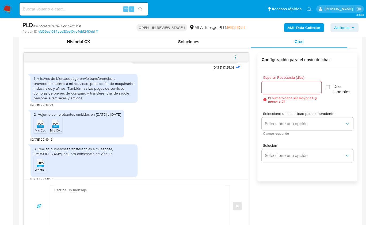
scroll to position [286, 0]
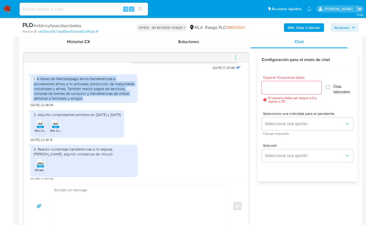
drag, startPoint x: 48, startPoint y: 95, endPoint x: 87, endPoint y: 108, distance: 41.3
click at [87, 101] on div "1. A traves de Mercadopago envío transferencias a proveedores afines a mi activ…" at bounding box center [84, 88] width 101 height 24
copy div "A traves de Mercadopago envío transferencias a proveedores afines a mi activida…"
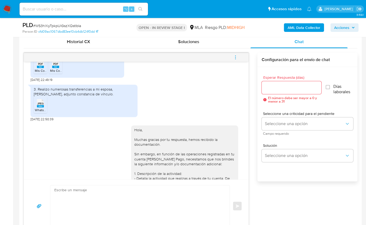
scroll to position [339, 0]
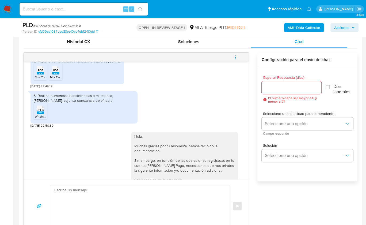
click at [104, 103] on div "3. Realizo numerosas transferencias a mi esposa, Irene Mangiarotti, adjunto con…" at bounding box center [84, 98] width 101 height 10
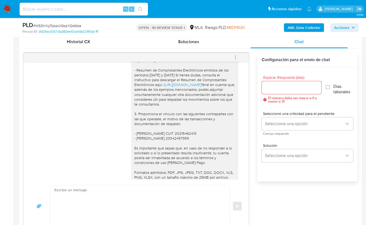
scroll to position [554, 0]
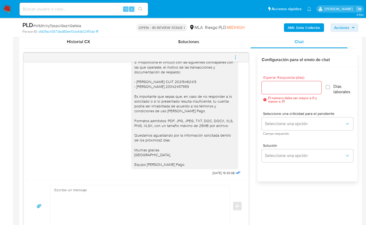
click at [235, 55] on icon "menu-action" at bounding box center [235, 57] width 5 height 5
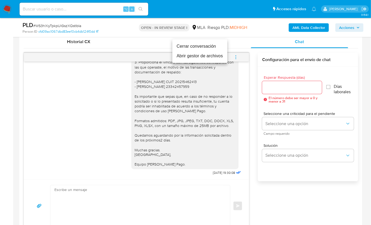
click at [195, 48] on li "Cerrar conversación" at bounding box center [199, 47] width 55 height 10
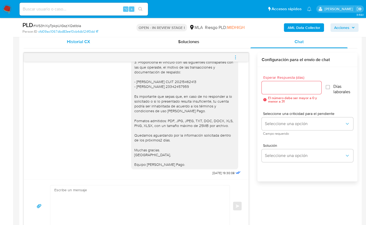
click at [77, 44] on div "Historial CX" at bounding box center [79, 41] width 98 height 13
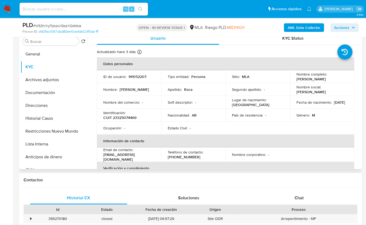
scroll to position [105, 0]
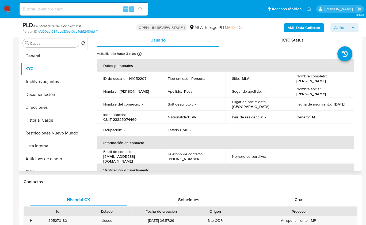
drag, startPoint x: 66, startPoint y: 134, endPoint x: 174, endPoint y: 127, distance: 108.5
click at [66, 134] on button "Restricciones Nuevo Mundo" at bounding box center [54, 133] width 67 height 13
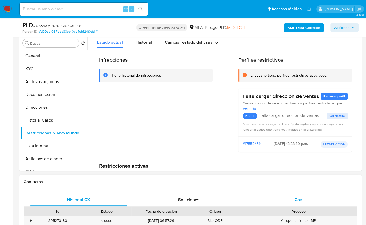
click at [305, 203] on div "Chat" at bounding box center [300, 199] width 98 height 13
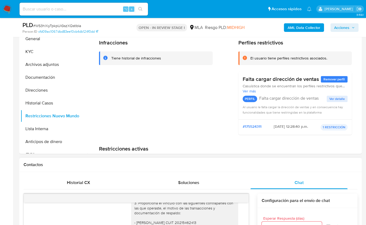
scroll to position [266, 0]
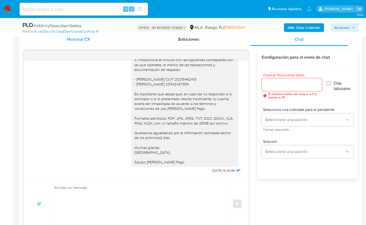
click at [69, 41] on span "Historial CX" at bounding box center [78, 39] width 23 height 6
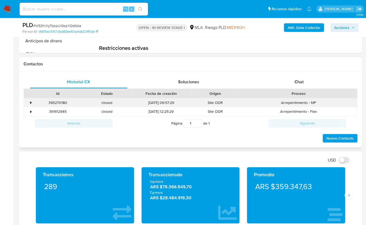
scroll to position [222, 0]
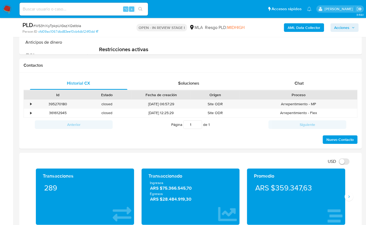
click at [313, 26] on b "AML Data Collector" at bounding box center [304, 27] width 33 height 9
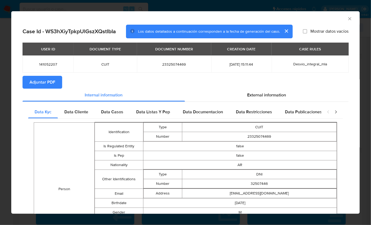
click at [45, 85] on span "Adjuntar PDF" at bounding box center [42, 82] width 26 height 12
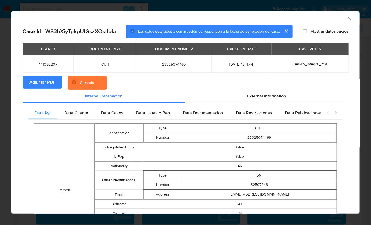
click at [313, 85] on section "Adjuntar PDF Creando" at bounding box center [186, 83] width 326 height 14
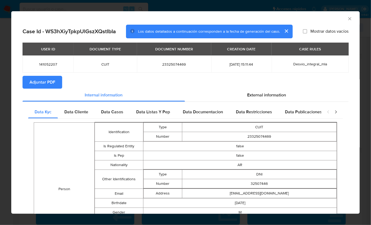
click at [347, 19] on icon "Cerrar ventana" at bounding box center [349, 18] width 5 height 5
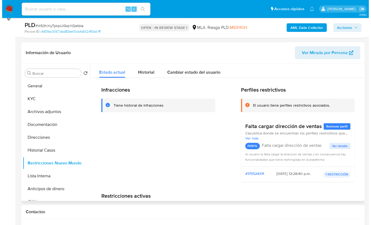
scroll to position [68, 0]
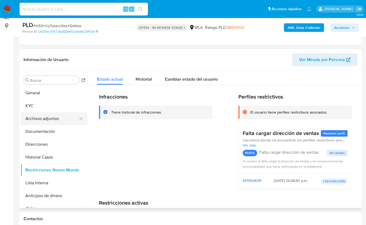
click at [51, 118] on button "Archivos adjuntos" at bounding box center [52, 118] width 63 height 13
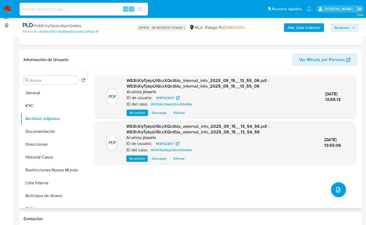
click at [346, 187] on div ".PDF WS3hXiyTpkpUlGszXQstIbIa_internal_info_2025_09_15__13_55_06.pdf - WS3hXiyT…" at bounding box center [226, 139] width 262 height 129
click at [336, 187] on icon "upload-file" at bounding box center [338, 189] width 6 height 6
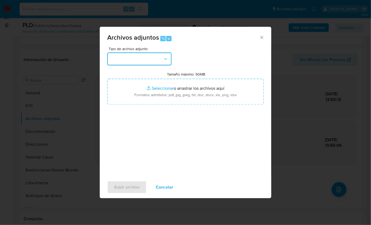
click at [151, 58] on button "button" at bounding box center [139, 59] width 64 height 13
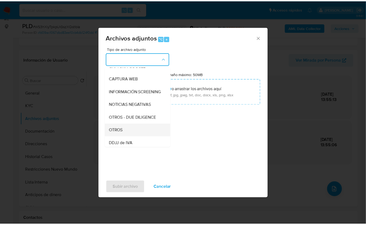
scroll to position [47, 0]
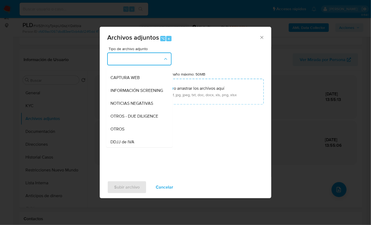
click at [125, 135] on div "OTROS" at bounding box center [137, 128] width 55 height 13
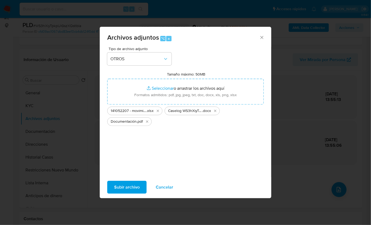
click at [124, 188] on span "Subir archivo" at bounding box center [126, 187] width 25 height 12
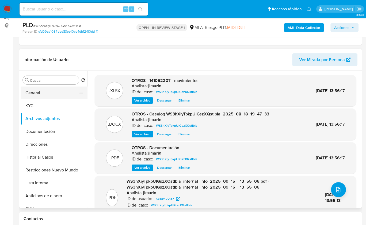
click at [33, 93] on button "General" at bounding box center [52, 93] width 63 height 13
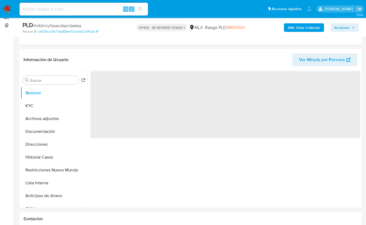
click at [354, 23] on div "AML Data Collector Acciones" at bounding box center [303, 27] width 111 height 13
click at [350, 28] on span "Acciones" at bounding box center [345, 28] width 21 height 8
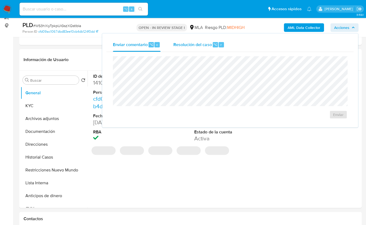
click at [216, 47] on span "⌥" at bounding box center [215, 44] width 4 height 5
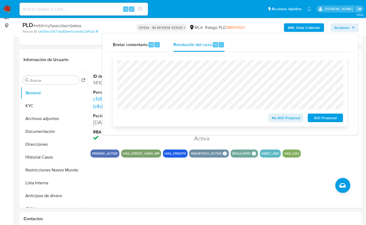
click at [278, 120] on span "No ROI Proposal" at bounding box center [286, 118] width 28 height 8
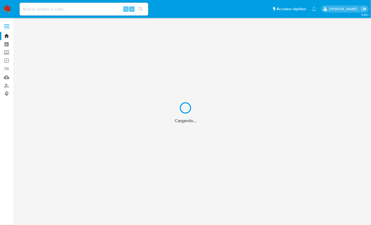
click at [9, 87] on div "Cargando..." at bounding box center [185, 112] width 371 height 225
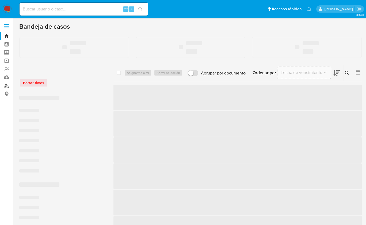
click at [7, 86] on link "Buscador de personas" at bounding box center [32, 85] width 64 height 8
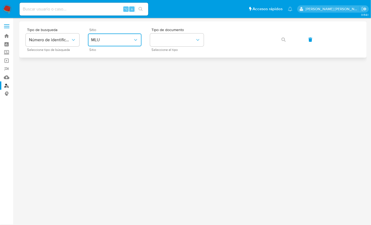
click at [126, 42] on span "MLU" at bounding box center [112, 39] width 42 height 5
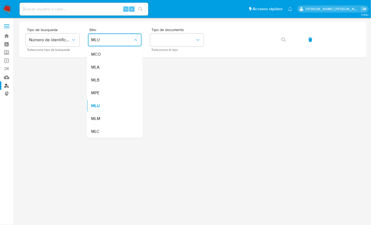
click at [123, 69] on div "MLA" at bounding box center [113, 67] width 44 height 13
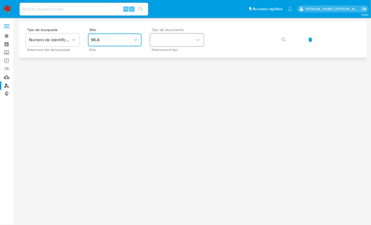
click at [177, 39] on button "identificationType" at bounding box center [177, 39] width 54 height 13
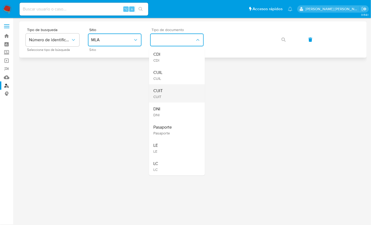
click at [175, 85] on div "CUIT CUIT" at bounding box center [175, 93] width 44 height 18
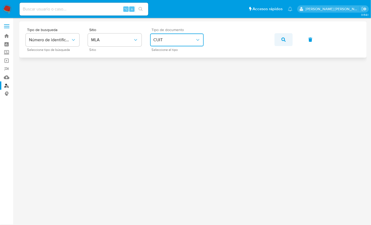
click at [290, 42] on button "button" at bounding box center [283, 39] width 18 height 13
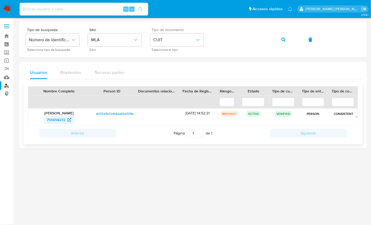
click at [50, 118] on span "755658272" at bounding box center [56, 119] width 19 height 9
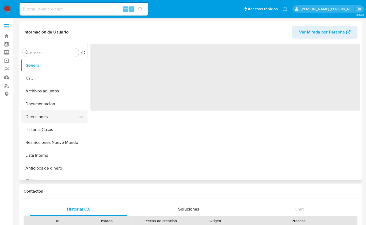
click at [53, 111] on button "Direcciones" at bounding box center [52, 116] width 63 height 13
select select "10"
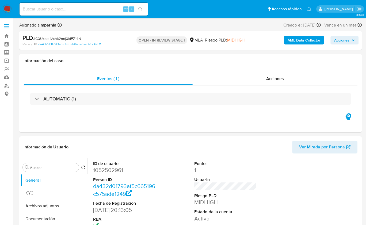
select select "10"
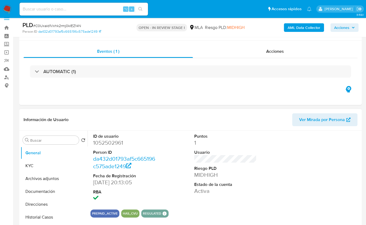
scroll to position [77, 0]
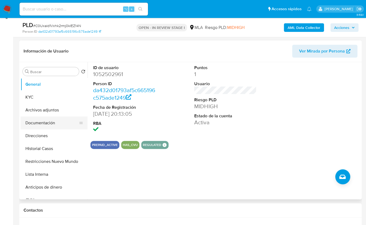
click at [43, 128] on button "Documentación" at bounding box center [52, 123] width 63 height 13
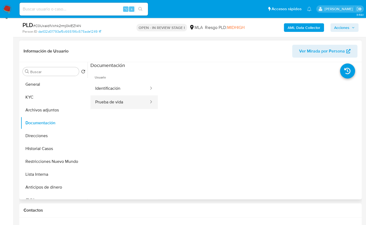
click at [116, 104] on button "Prueba de vida" at bounding box center [120, 102] width 59 height 14
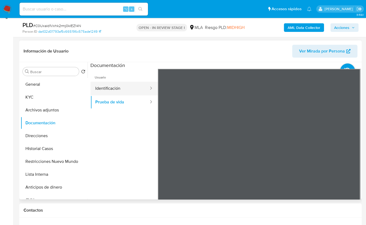
click at [103, 90] on button "Identificación" at bounding box center [120, 89] width 59 height 14
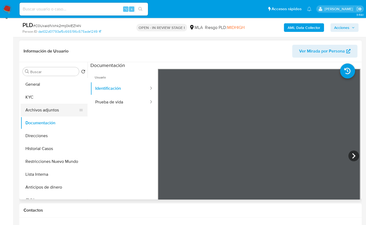
click at [54, 107] on button "Archivos adjuntos" at bounding box center [52, 110] width 63 height 13
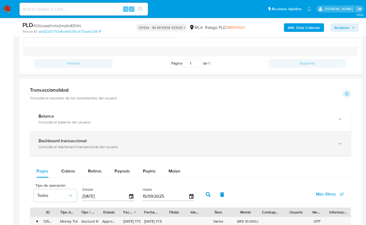
scroll to position [320, 0]
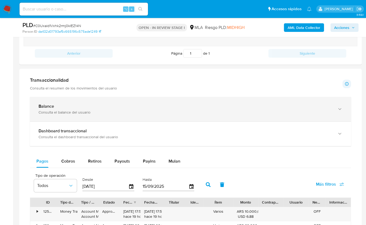
click at [102, 110] on div "Consulta el balance del usuario" at bounding box center [186, 112] width 294 height 5
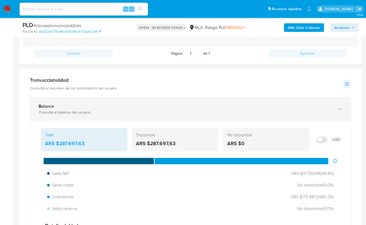
click at [116, 101] on div "Balance Consulta el balance del usuario" at bounding box center [190, 109] width 321 height 24
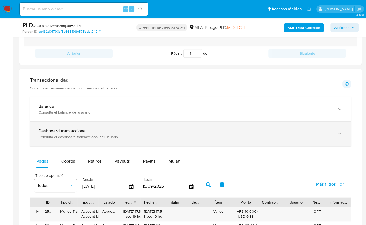
click at [96, 131] on div "Dashboard transaccional" at bounding box center [186, 130] width 294 height 5
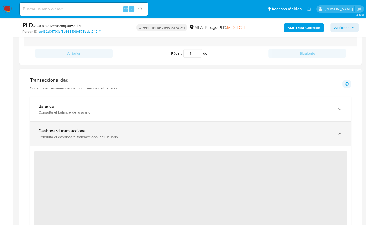
click at [145, 134] on div "Consulta el dashboard transaccional del usuario" at bounding box center [186, 136] width 294 height 5
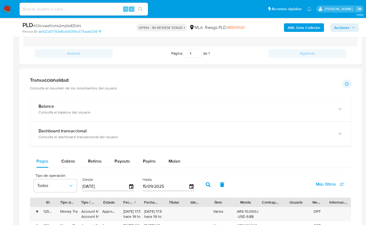
click at [141, 77] on div "Transaccionalidad Consulta el resumen de los movimientos del usuario Informació…" at bounding box center [190, 83] width 321 height 13
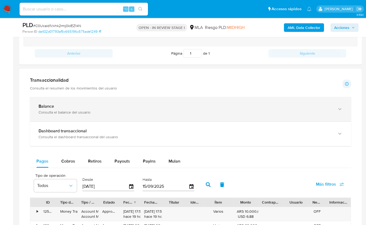
click at [98, 110] on div "Consulta el balance del usuario" at bounding box center [186, 112] width 294 height 5
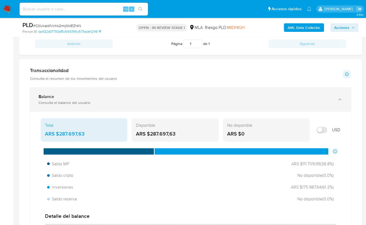
scroll to position [289, 0]
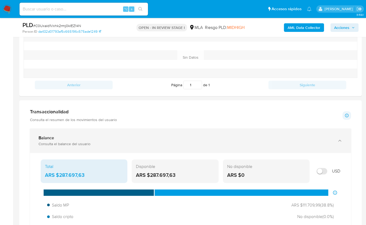
click at [85, 141] on div "Consulta el balance del usuario" at bounding box center [186, 143] width 294 height 5
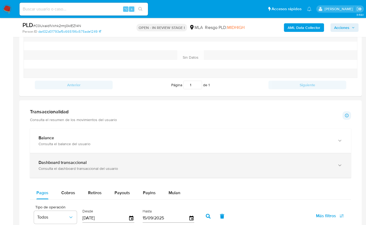
drag, startPoint x: 99, startPoint y: 161, endPoint x: 103, endPoint y: 158, distance: 4.7
click at [99, 161] on div "Dashboard transaccional" at bounding box center [186, 162] width 294 height 5
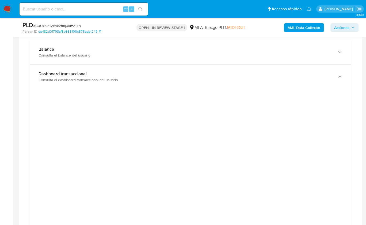
scroll to position [381, 0]
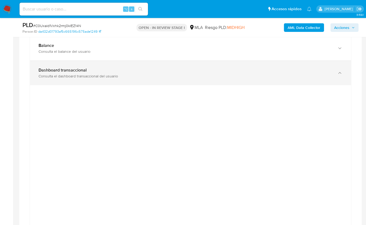
click at [76, 74] on div "Consulta el dashboard transaccional del usuario" at bounding box center [186, 76] width 294 height 5
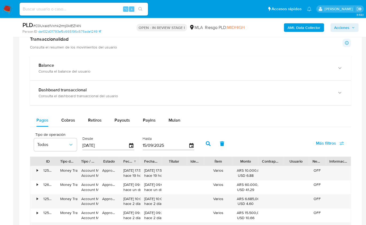
scroll to position [261, 0]
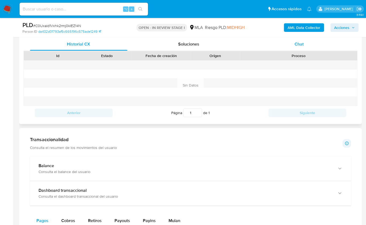
click at [300, 46] on span "Chat" at bounding box center [299, 44] width 9 height 6
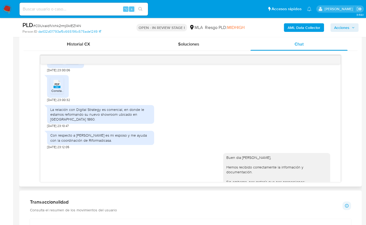
scroll to position [175, 0]
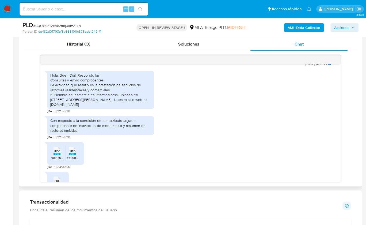
click at [99, 98] on div "Hola, Buen Día!! Respondo las Consultas y envío comprobantes: La actividad que …" at bounding box center [100, 90] width 101 height 34
copy div "Riformadicasa"
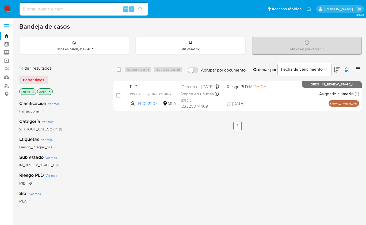
click at [348, 68] on icon at bounding box center [347, 70] width 4 height 4
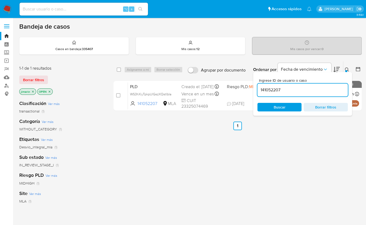
click at [329, 90] on input "141052207" at bounding box center [303, 90] width 91 height 7
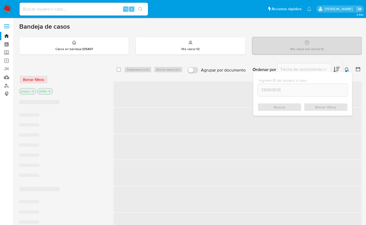
click at [345, 70] on icon at bounding box center [347, 70] width 4 height 4
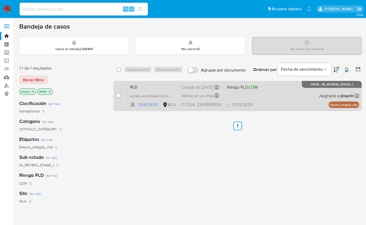
click at [301, 87] on div "PLD eim9pLwXcsNMq4VvXJ0itXnT 316801838 MLA Riesgo PLD: LOW Creado el: [DATE] Cr…" at bounding box center [243, 95] width 231 height 27
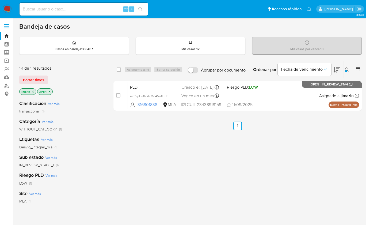
click at [347, 70] on div at bounding box center [347, 71] width 2 height 2
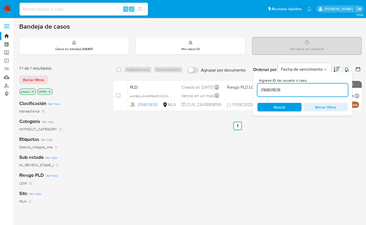
click at [321, 88] on input "316801838" at bounding box center [303, 90] width 91 height 7
type input "85855830"
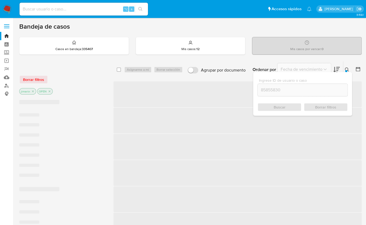
click at [347, 69] on icon at bounding box center [347, 70] width 4 height 4
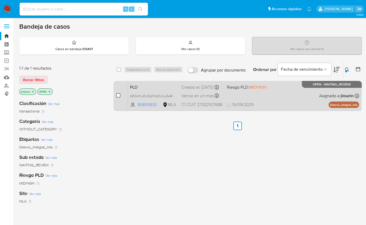
click at [120, 94] on input "checkbox" at bounding box center [118, 95] width 4 height 4
checkbox input "true"
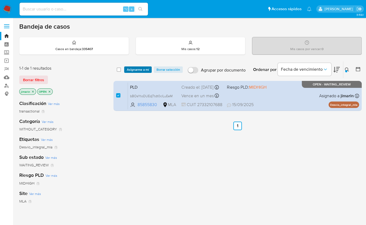
click at [129, 68] on span "Asignarme a mí" at bounding box center [138, 69] width 22 height 5
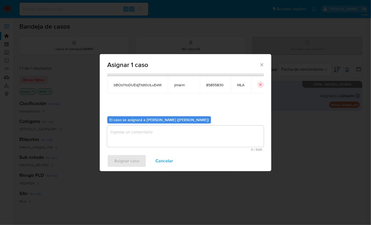
scroll to position [27, 0]
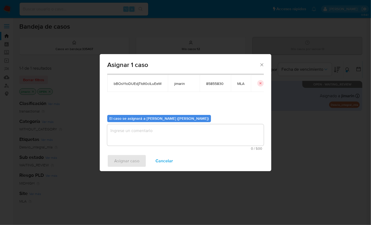
click at [150, 147] on span "0 / 500" at bounding box center [185, 148] width 153 height 3
click at [139, 137] on textarea "assign-modal" at bounding box center [185, 134] width 156 height 21
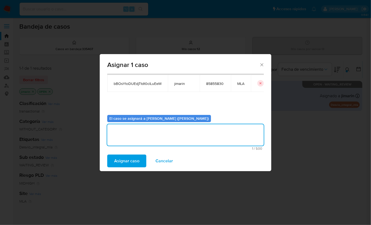
click at [133, 158] on span "Asignar caso" at bounding box center [126, 161] width 25 height 12
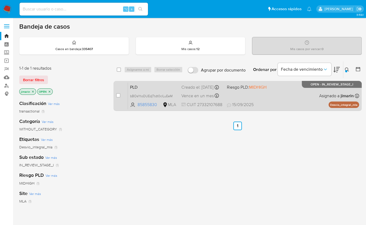
click at [290, 103] on span "15/09/2025 15/09/2025 13:01" at bounding box center [270, 105] width 87 height 6
click at [118, 94] on input "checkbox" at bounding box center [118, 95] width 4 height 4
checkbox input "true"
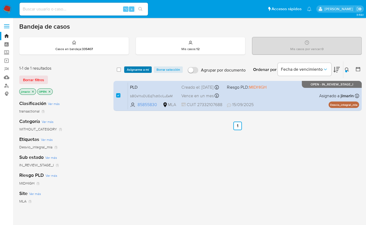
click at [137, 68] on span "Asignarme a mí" at bounding box center [138, 69] width 22 height 5
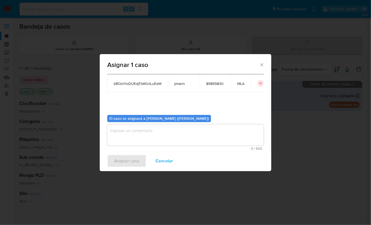
click at [129, 140] on textarea "assign-modal" at bounding box center [185, 134] width 156 height 21
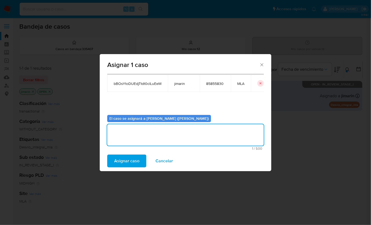
click at [129, 163] on span "Asignar caso" at bounding box center [126, 161] width 25 height 12
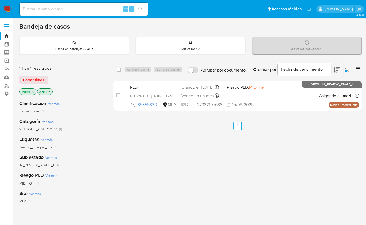
click at [7, 9] on img at bounding box center [7, 9] width 9 height 9
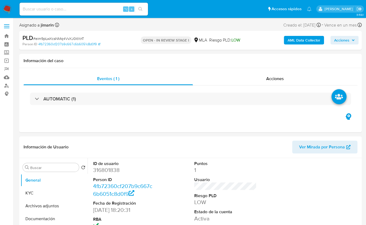
select select "10"
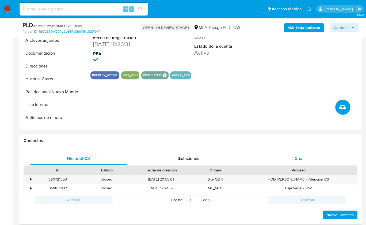
click at [306, 152] on div "Chat" at bounding box center [300, 158] width 98 height 13
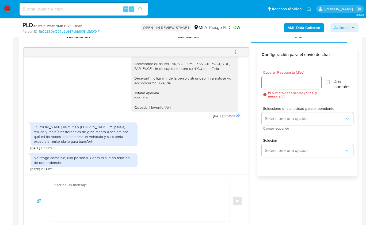
scroll to position [269, 0]
click at [275, 194] on div "[DATE] 17:24:28 PNG PNG IMG_2117.png PNG PNG IMG_2118.png [DATE] 17:38:39 [DATE…" at bounding box center [191, 137] width 334 height 180
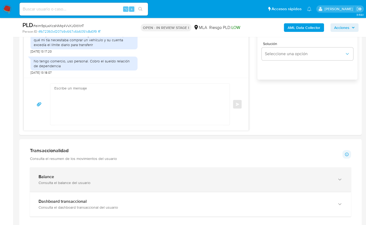
scroll to position [445, 0]
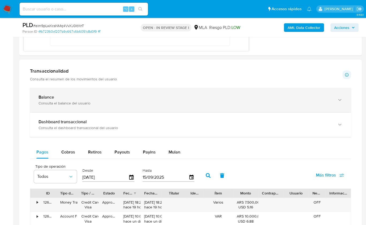
click at [234, 98] on div "Balance" at bounding box center [186, 97] width 294 height 5
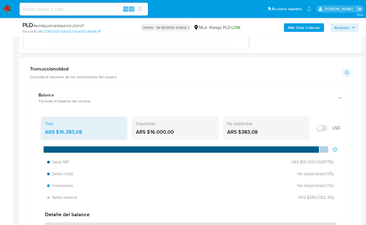
scroll to position [439, 0]
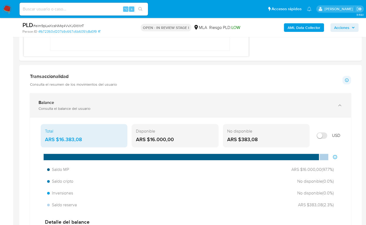
click at [117, 94] on div "Balance Consulta el balance del usuario" at bounding box center [190, 105] width 321 height 24
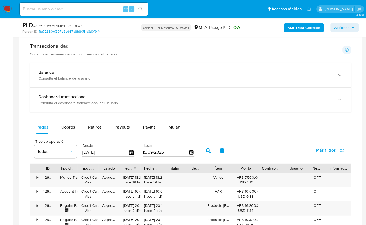
scroll to position [478, 0]
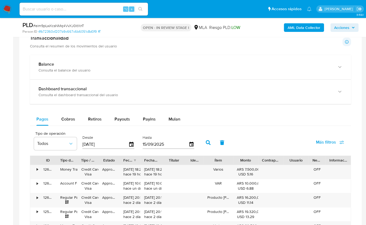
click at [92, 104] on div "Balance Consulta el balance del usuario Total ARS $16.383,08 Disponible ARS $16…" at bounding box center [190, 188] width 321 height 266
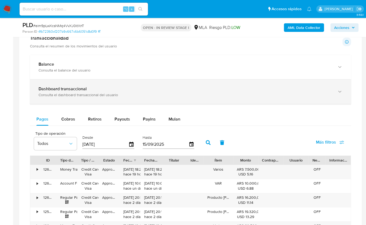
click at [111, 100] on div "Dashboard transaccional Consulta el dashboard transaccional del usuario" at bounding box center [190, 92] width 321 height 24
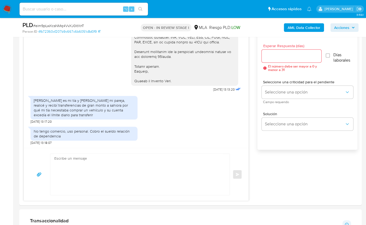
scroll to position [293, 0]
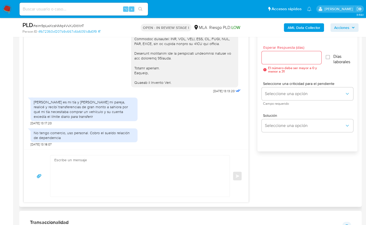
click at [269, 186] on div "[DATE] 17:24:28 PNG PNG IMG_2117.png PNG PNG IMG_2118.png [DATE] 17:38:39 [DATE…" at bounding box center [191, 113] width 334 height 180
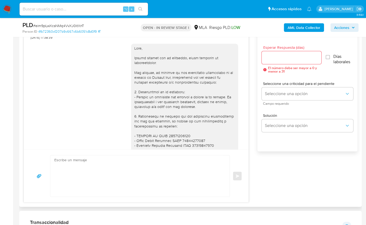
scroll to position [419, 0]
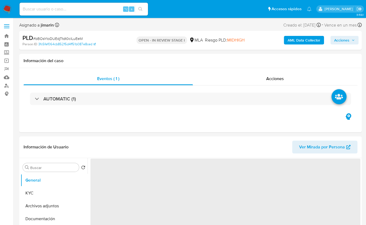
select select "10"
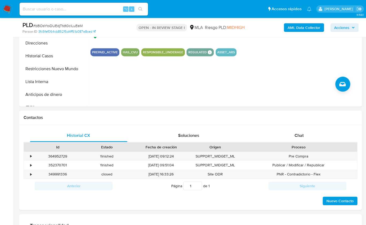
scroll to position [211, 0]
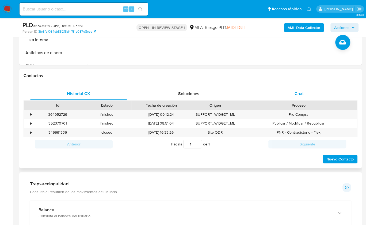
click at [298, 98] on div "Chat" at bounding box center [300, 93] width 98 height 13
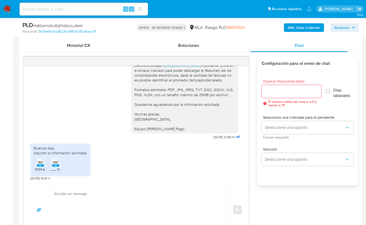
scroll to position [270, 0]
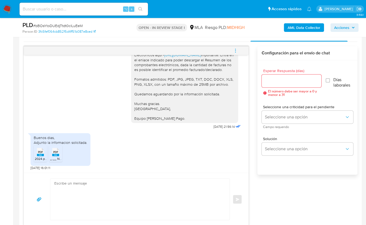
click at [38, 151] on span "PDF" at bounding box center [40, 151] width 5 height 3
click at [55, 152] on span "PDF" at bounding box center [55, 151] width 5 height 3
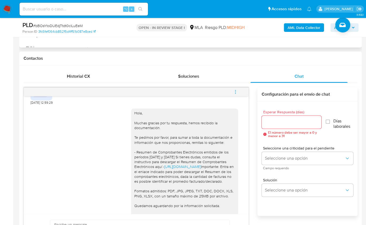
scroll to position [57, 0]
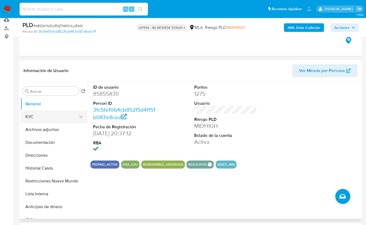
click at [39, 115] on button "KYC" at bounding box center [52, 116] width 63 height 13
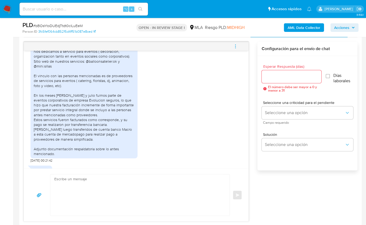
scroll to position [705, 0]
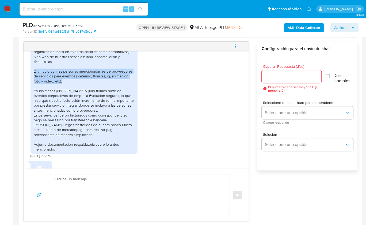
drag, startPoint x: 63, startPoint y: 95, endPoint x: 31, endPoint y: 85, distance: 33.4
click at [31, 85] on div "Buenos dias, Nos dedicamos a servicio para eventos ( decoración, organizacion t…" at bounding box center [84, 96] width 107 height 116
copy div "El vinculo con las personas mencionadas es de proveedores de servicios para eve…"
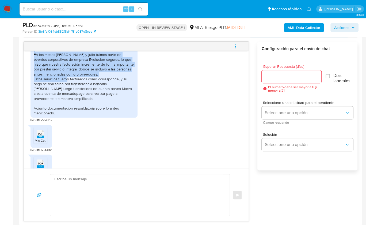
scroll to position [742, 0]
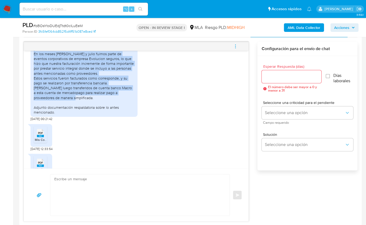
drag, startPoint x: 33, startPoint y: 76, endPoint x: 59, endPoint y: 111, distance: 43.8
click at [59, 111] on div "Buenos dias, Nos dedicamos a servicio para eventos ( decoración, organizacion t…" at bounding box center [84, 59] width 107 height 116
copy div "Nos dedicamos a servicio para eventos ( decoración, organizacion tanto en event…"
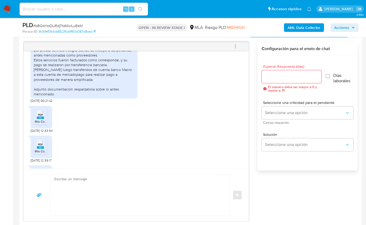
click at [164, 103] on div "Buenos dias, Nos dedicamos a servicio para eventos ( decoración, organizacion t…" at bounding box center [137, 41] width 212 height 123
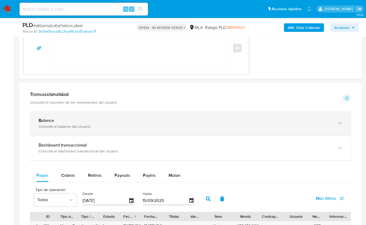
scroll to position [425, 0]
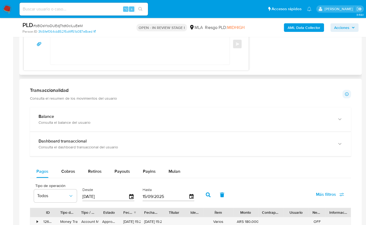
click at [70, 53] on textarea at bounding box center [138, 43] width 169 height 41
click at [107, 61] on textarea at bounding box center [138, 43] width 169 height 41
paste textarea "Hola, ¡Muchas gracias por tu respuesta! Confirmamos la recepción de la document…"
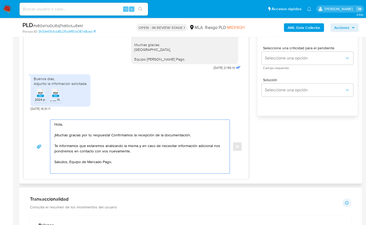
scroll to position [307, 0]
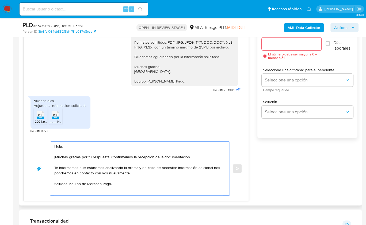
type textarea "Hola, ¡Muchas gracias por tu respuesta! Confirmamos la recepción de la document…"
click at [280, 50] on div "Esperar Respuesta (días) El número debe ser mayor a 0 y menor a 31" at bounding box center [292, 46] width 60 height 28
click at [279, 44] on input "Esperar Respuesta (días)" at bounding box center [292, 43] width 60 height 7
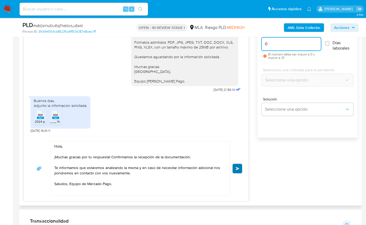
type input "0"
click at [239, 167] on span "Enviar" at bounding box center [238, 168] width 4 height 3
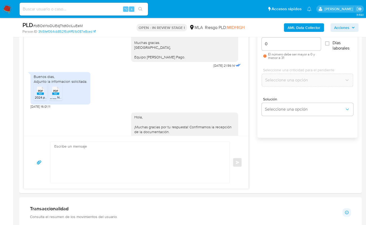
scroll to position [0, 0]
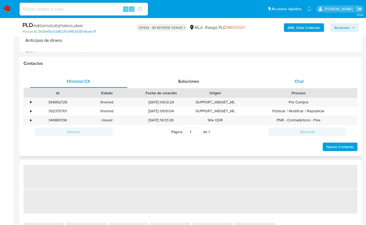
click at [305, 82] on div "Chat" at bounding box center [300, 81] width 98 height 13
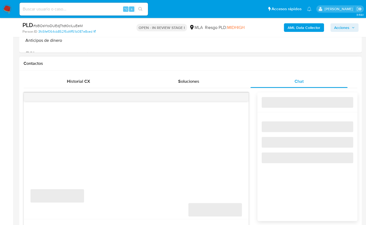
scroll to position [265, 0]
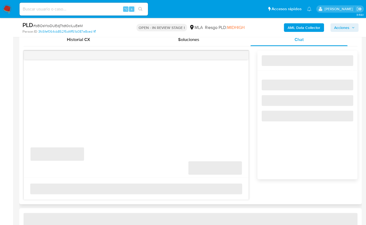
select select "10"
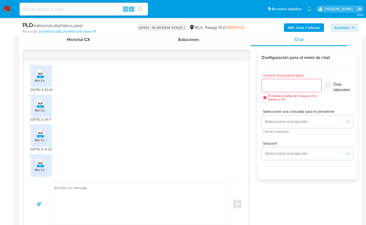
scroll to position [351, 0]
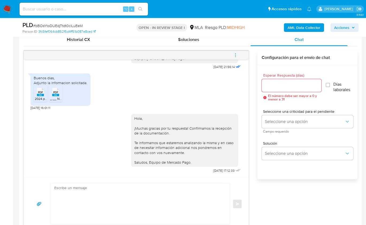
click at [241, 54] on button "menu-action" at bounding box center [236, 55] width 18 height 13
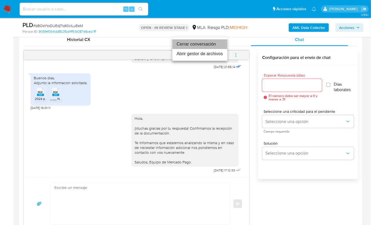
click at [212, 47] on li "Cerrar conversación" at bounding box center [199, 44] width 55 height 10
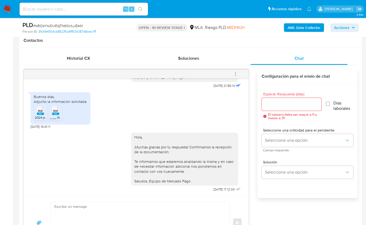
scroll to position [166, 0]
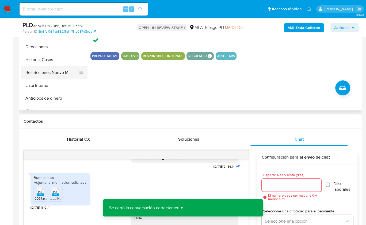
click at [59, 75] on button "Restricciones Nuevo Mundo" at bounding box center [52, 72] width 63 height 13
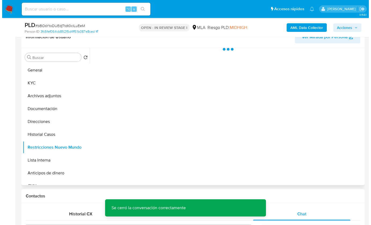
scroll to position [79, 0]
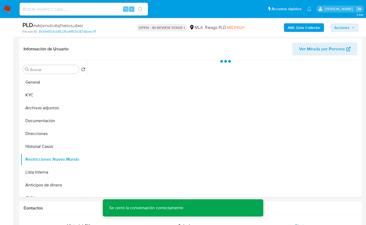
click at [305, 31] on b "AML Data Collector" at bounding box center [304, 27] width 33 height 9
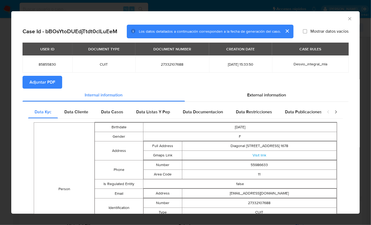
click at [47, 84] on span "Adjuntar PDF" at bounding box center [42, 82] width 26 height 12
click at [342, 20] on div "AML Data Collector" at bounding box center [185, 17] width 348 height 13
click at [348, 20] on icon "Cerrar ventana" at bounding box center [349, 18] width 3 height 3
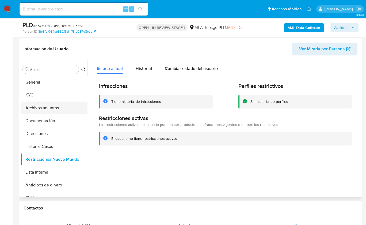
click at [46, 103] on button "Archivos adjuntos" at bounding box center [52, 108] width 63 height 13
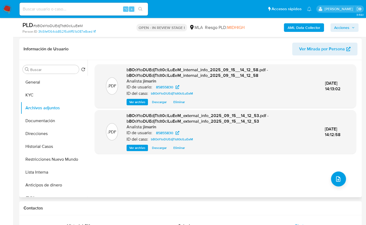
click at [344, 175] on div ".PDF bBOsYtoDUEdjTtdt0clLuEeM_internal_info_2025_09_15__14_12_58.pdf - bBOsYtoD…" at bounding box center [226, 128] width 262 height 129
click at [337, 177] on icon "upload-file" at bounding box center [338, 179] width 6 height 6
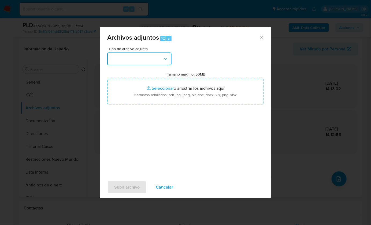
click at [135, 61] on button "button" at bounding box center [139, 59] width 64 height 13
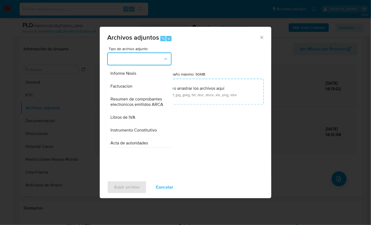
scroll to position [214, 0]
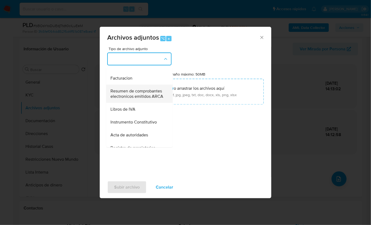
click at [134, 99] on span "Resumen de comprobantes electronicos emitidos ARCA" at bounding box center [137, 93] width 55 height 11
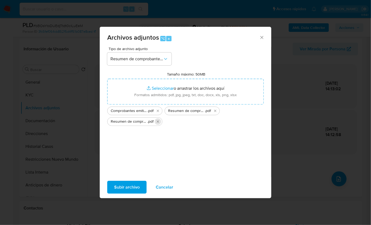
click at [155, 121] on button "Eliminar Resumen de comprobantes 2025.pdf" at bounding box center [158, 121] width 6 height 6
click at [215, 111] on icon "Eliminar Resumen de comprobantes 2024.pdf" at bounding box center [215, 111] width 4 height 4
click at [132, 188] on span "Subir archivo" at bounding box center [126, 187] width 25 height 12
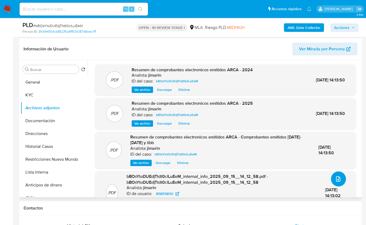
click at [336, 177] on icon "upload-file" at bounding box center [338, 179] width 6 height 6
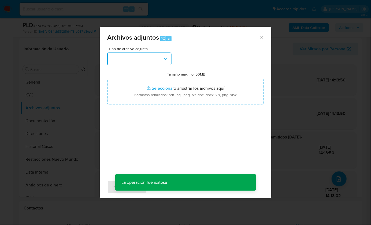
click at [134, 65] on button "button" at bounding box center [139, 59] width 64 height 13
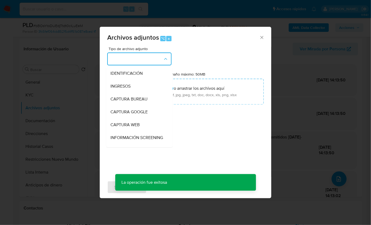
click at [136, 61] on button "button" at bounding box center [139, 59] width 64 height 13
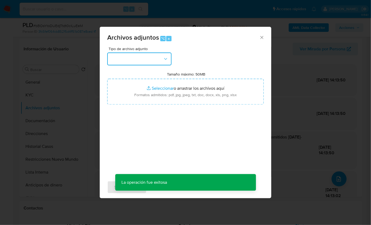
click at [136, 58] on button "button" at bounding box center [139, 59] width 64 height 13
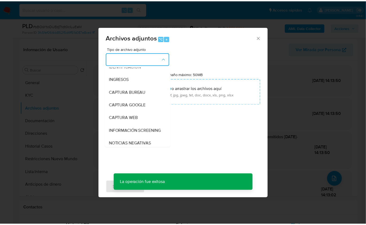
scroll to position [81, 0]
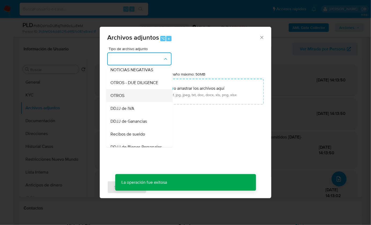
click at [129, 95] on div "OTROS" at bounding box center [137, 95] width 55 height 13
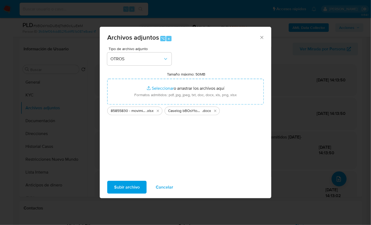
click at [128, 187] on span "Subir archivo" at bounding box center [126, 187] width 25 height 12
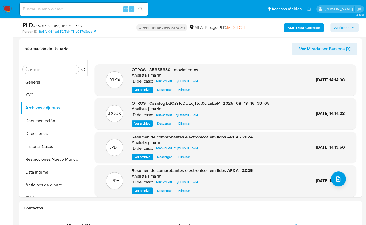
click at [346, 31] on span "Acciones" at bounding box center [342, 27] width 15 height 9
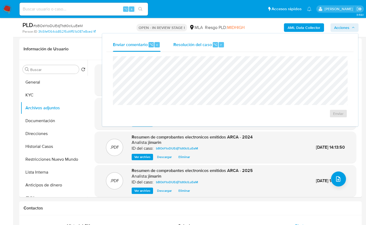
click at [186, 49] on div "Resolución del caso ⌥ r" at bounding box center [199, 45] width 51 height 14
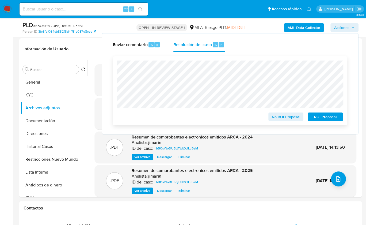
click at [278, 117] on span "No ROI Proposal" at bounding box center [286, 117] width 28 height 8
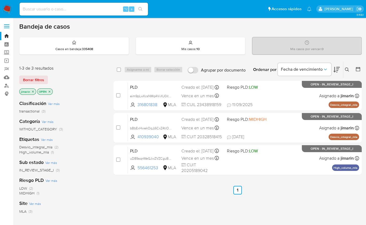
click at [50, 91] on icon "close-filter" at bounding box center [50, 92] width 2 height 2
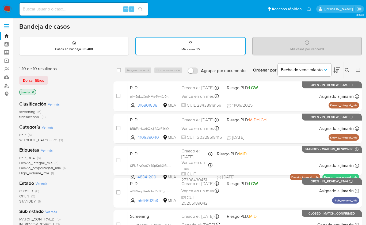
click at [89, 84] on div "Borrar filtros" at bounding box center [62, 80] width 86 height 9
click at [35, 116] on span "transactional" at bounding box center [29, 116] width 20 height 5
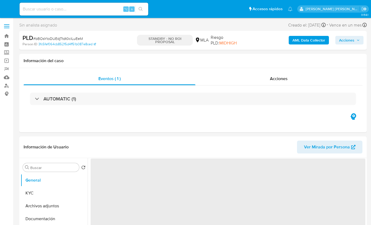
select select "10"
